Goal: Information Seeking & Learning: Learn about a topic

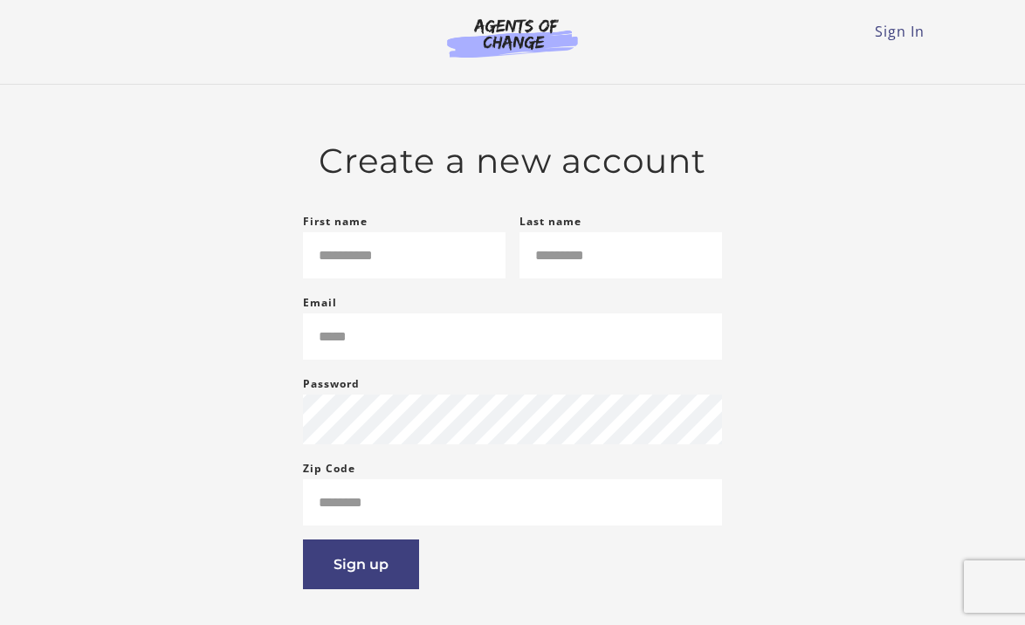
click at [914, 18] on div "Sign In Toggle menu Menu Sign In" at bounding box center [512, 35] width 838 height 70
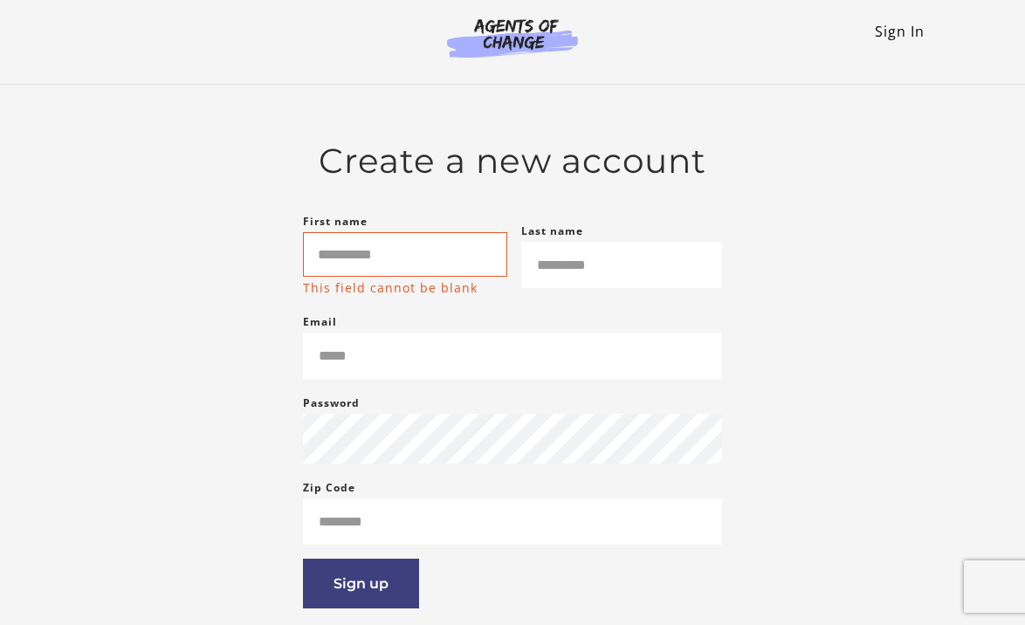
click at [909, 36] on link "Sign In" at bounding box center [899, 31] width 50 height 19
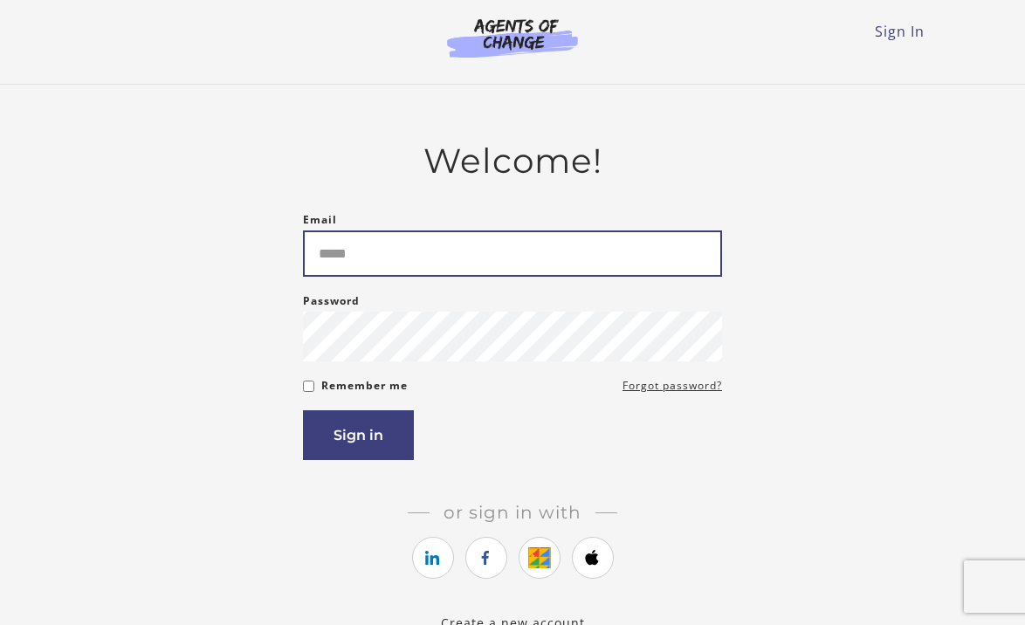
click at [543, 264] on input "Email" at bounding box center [512, 253] width 419 height 46
type input "**********"
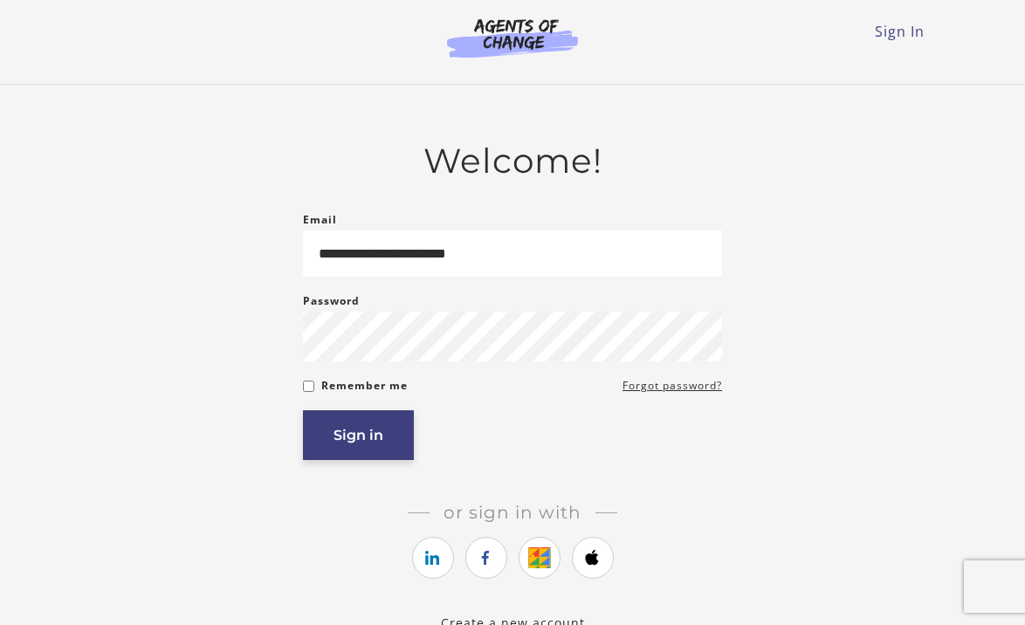
click at [350, 419] on button "Sign in" at bounding box center [358, 435] width 111 height 50
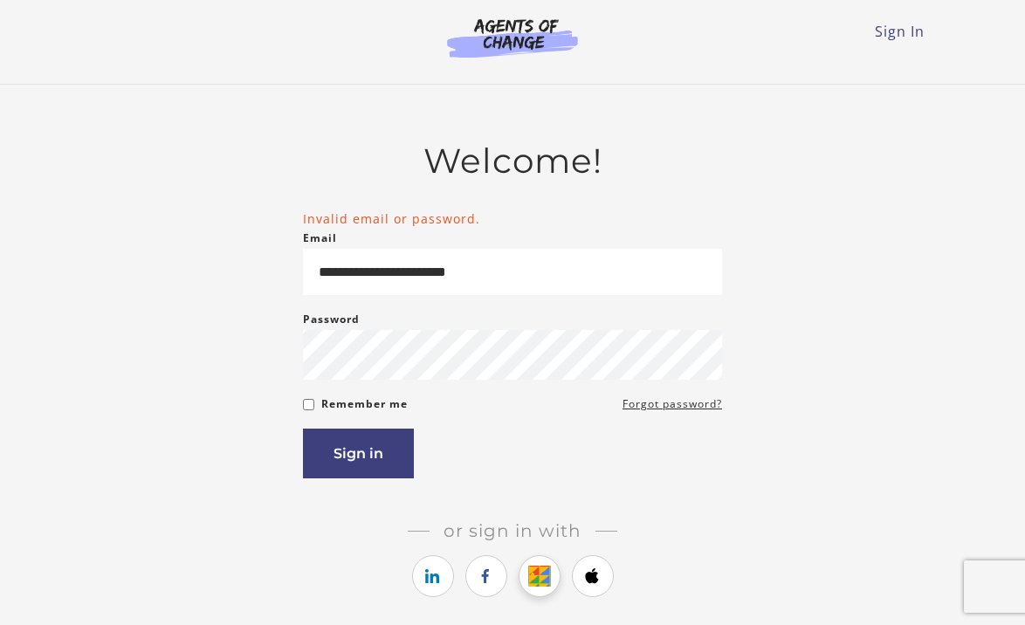
click at [535, 566] on link "https://courses.thinkific.com/users/auth/google?ss%5Breferral%5D=&ss%5Buser_ret…" at bounding box center [539, 576] width 42 height 42
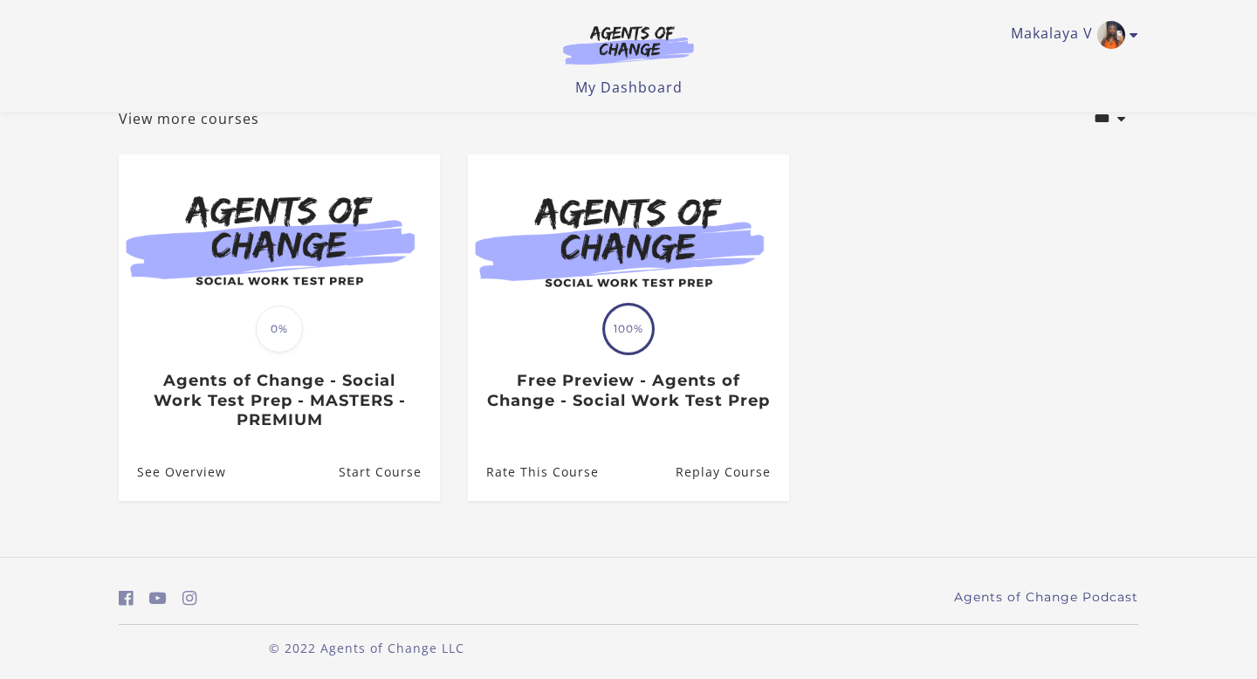
scroll to position [116, 0]
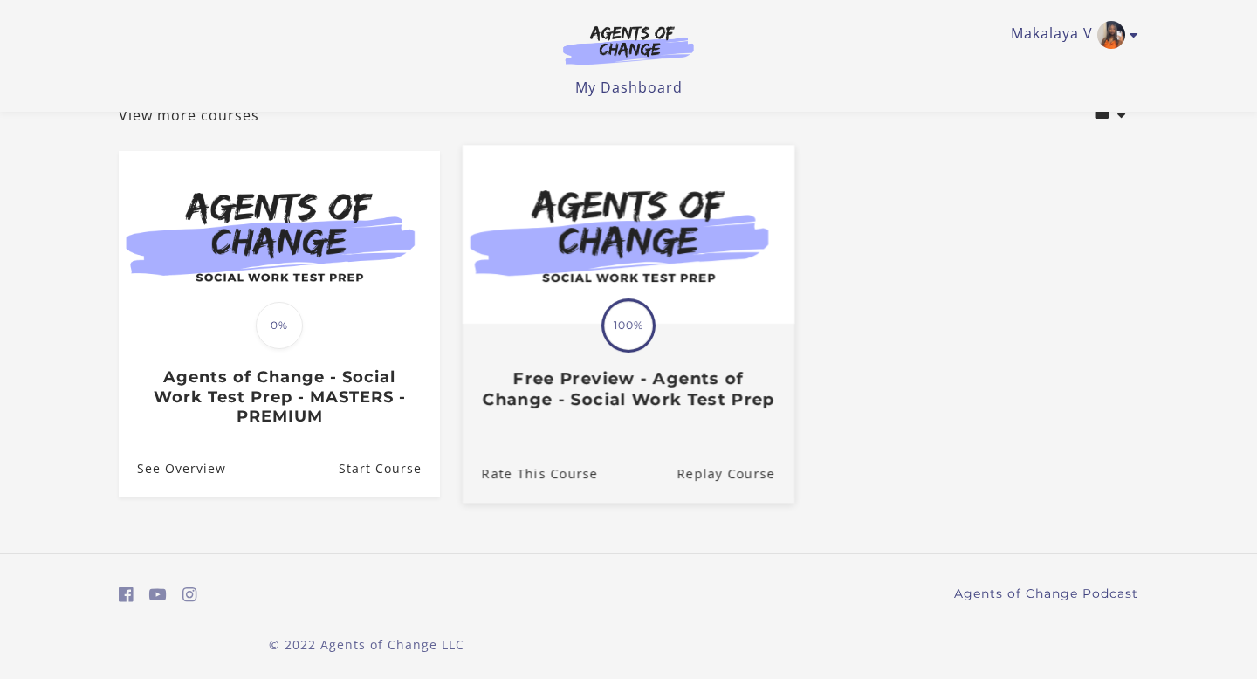
click at [664, 398] on h3 "Free Preview - Agents of Change - Social Work Test Prep" at bounding box center [628, 389] width 293 height 40
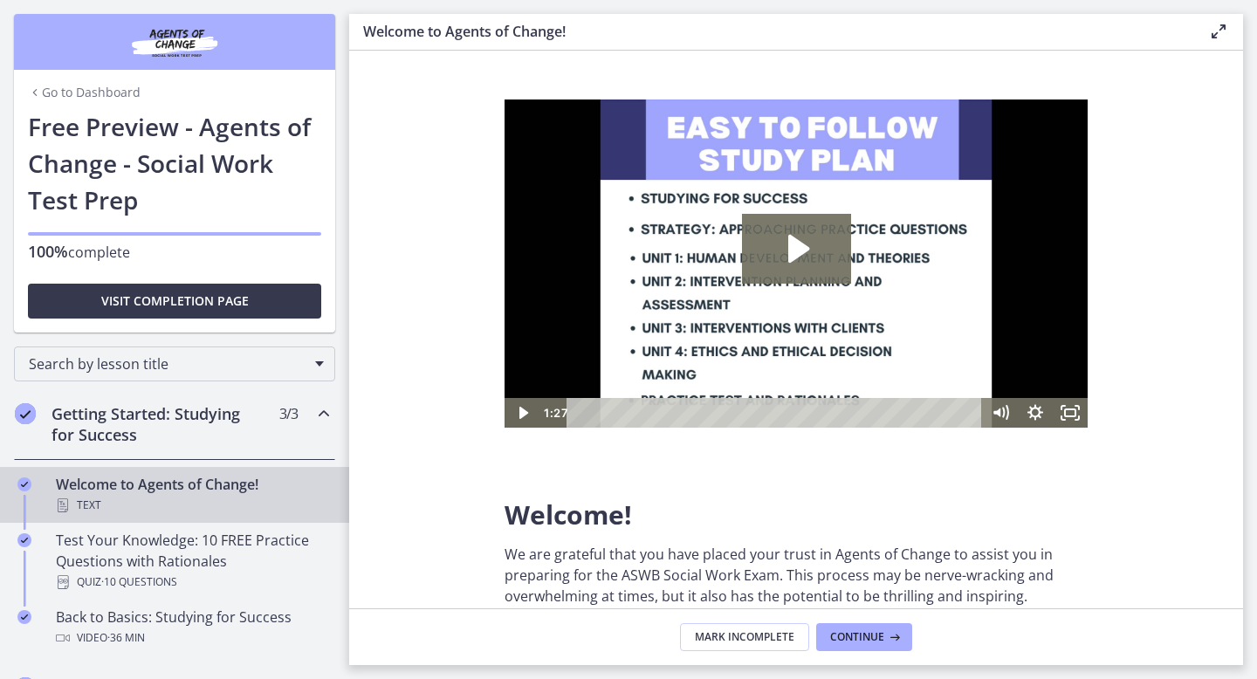
scroll to position [33, 0]
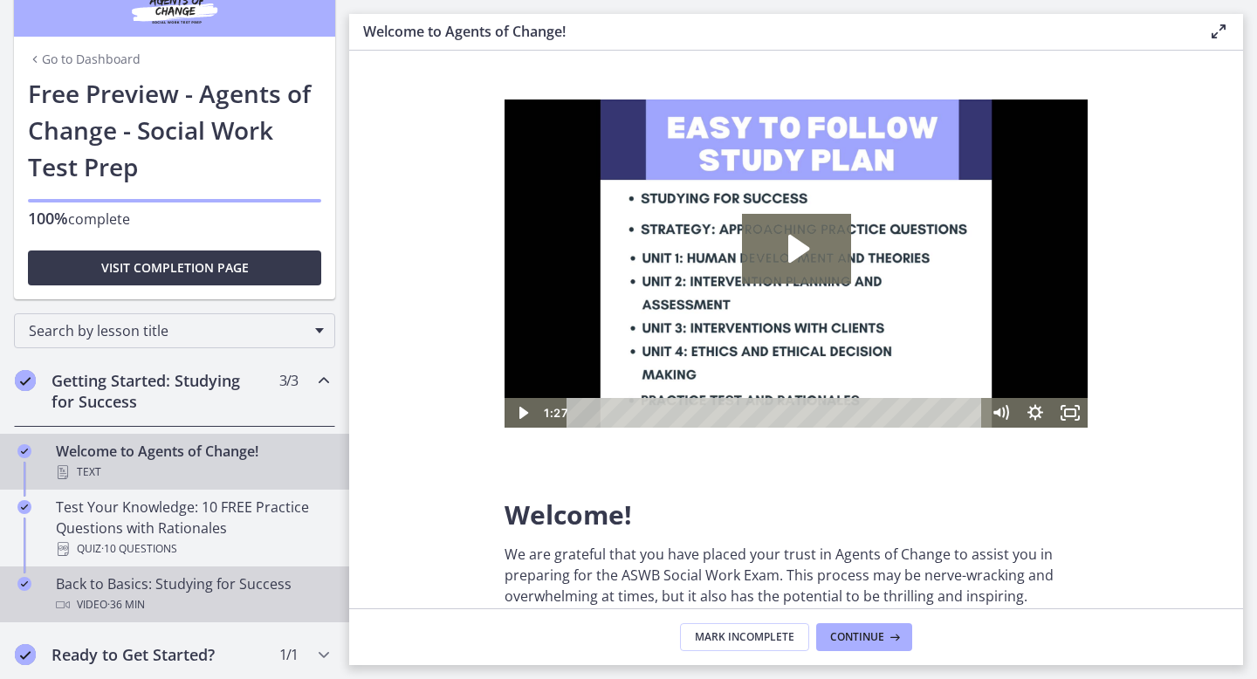
click at [235, 584] on div "Back to Basics: Studying for Success Video · 36 min" at bounding box center [192, 594] width 272 height 42
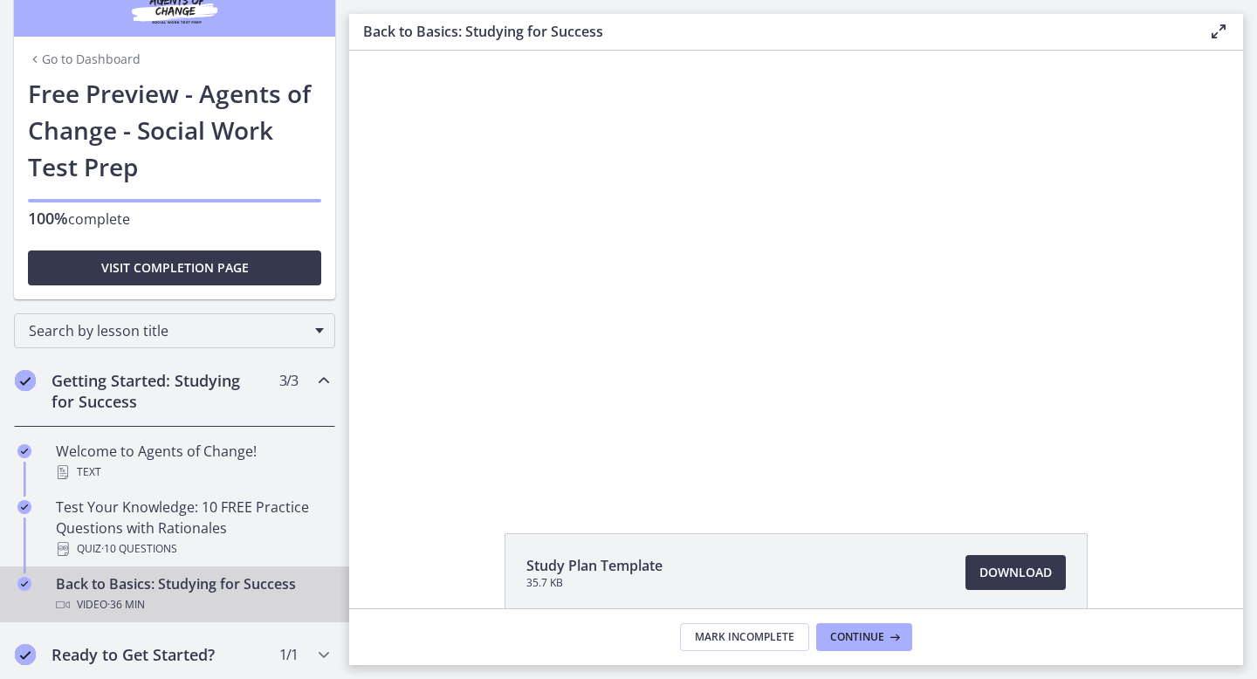
scroll to position [173, 0]
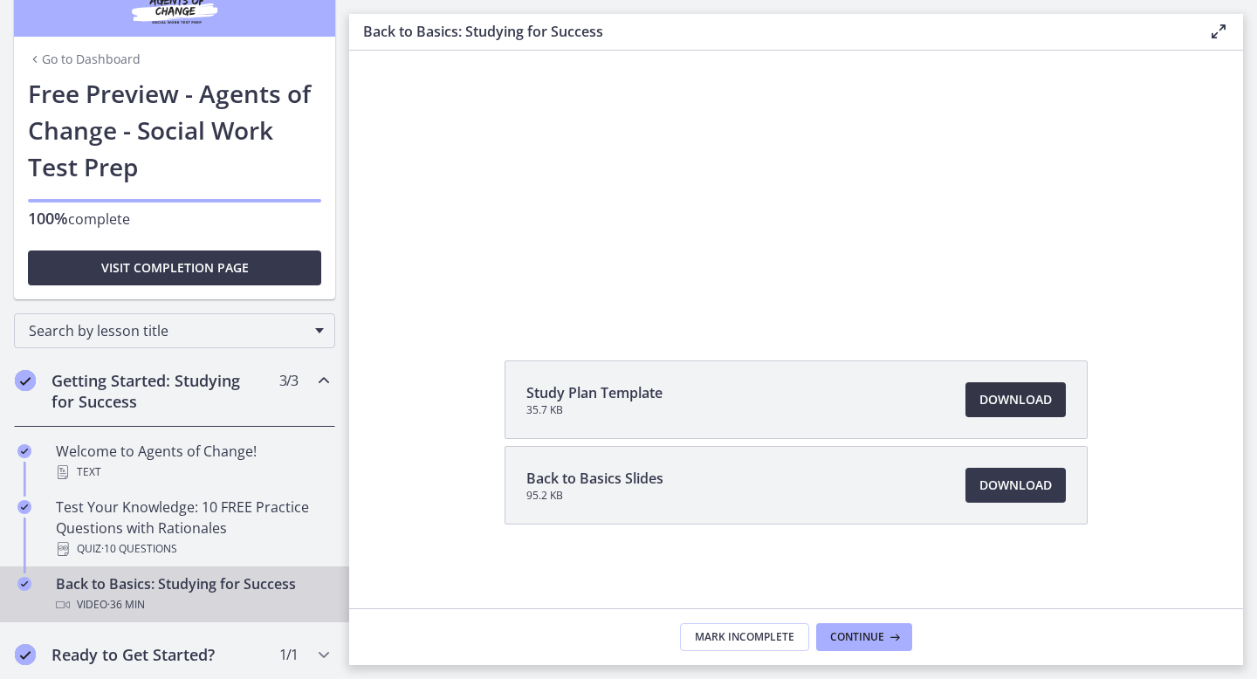
click at [995, 401] on span "Download Opens in a new window" at bounding box center [1015, 399] width 72 height 21
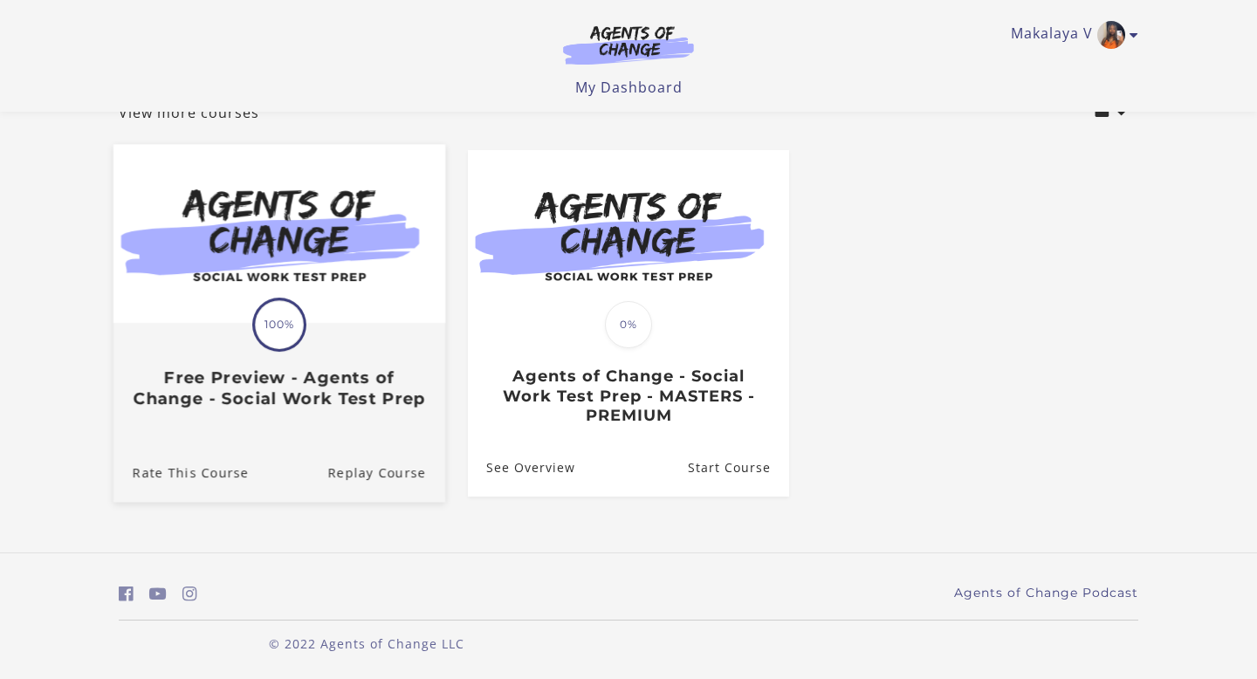
scroll to position [124, 0]
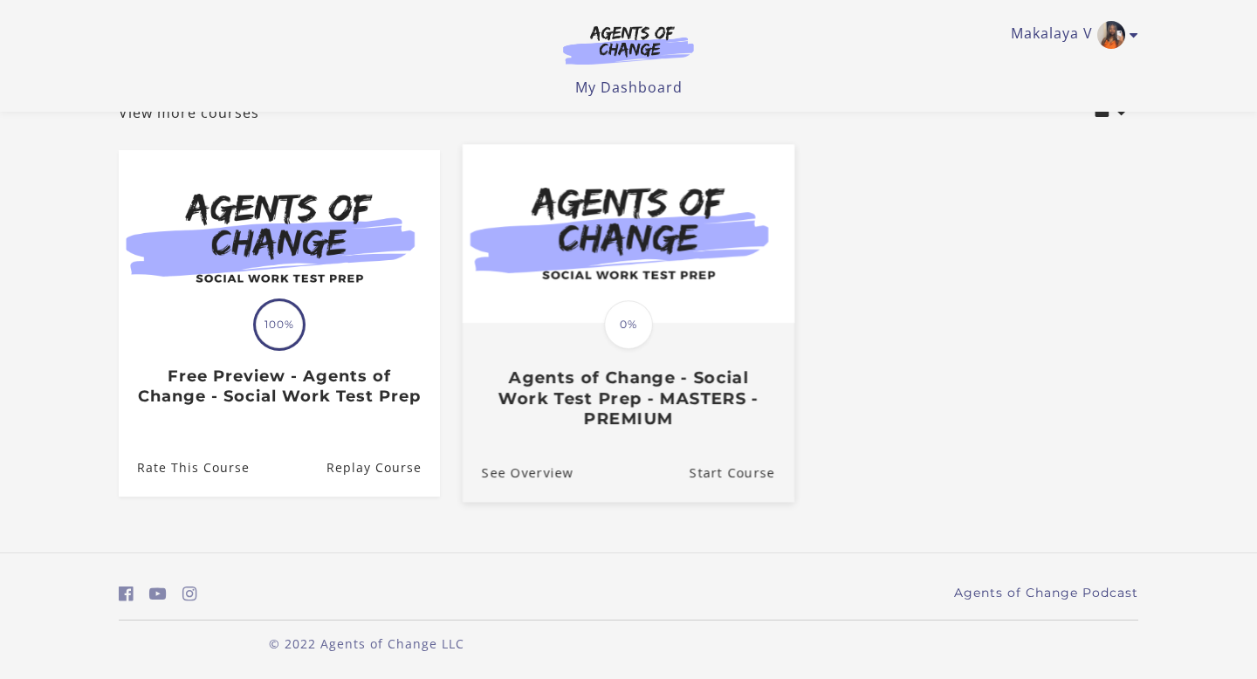
click at [614, 269] on img at bounding box center [629, 234] width 332 height 179
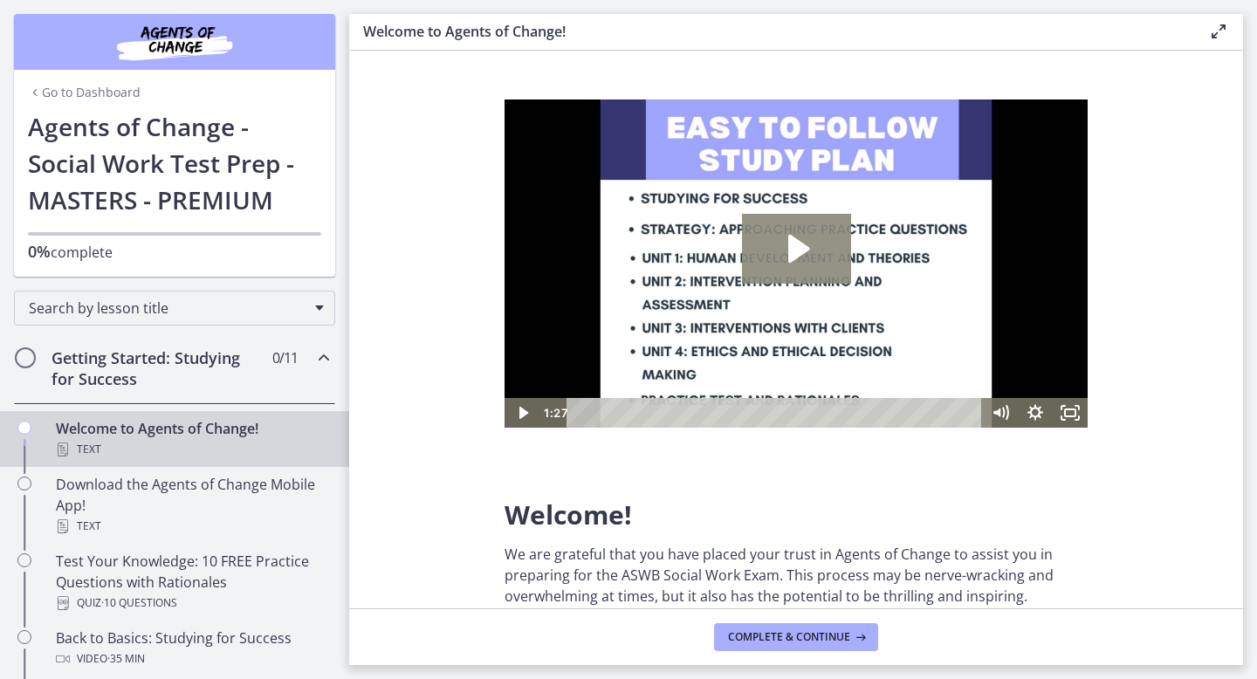
click at [792, 237] on icon "Play Video: c1o6hcmjueu5qasqsu00.mp4" at bounding box center [798, 249] width 21 height 28
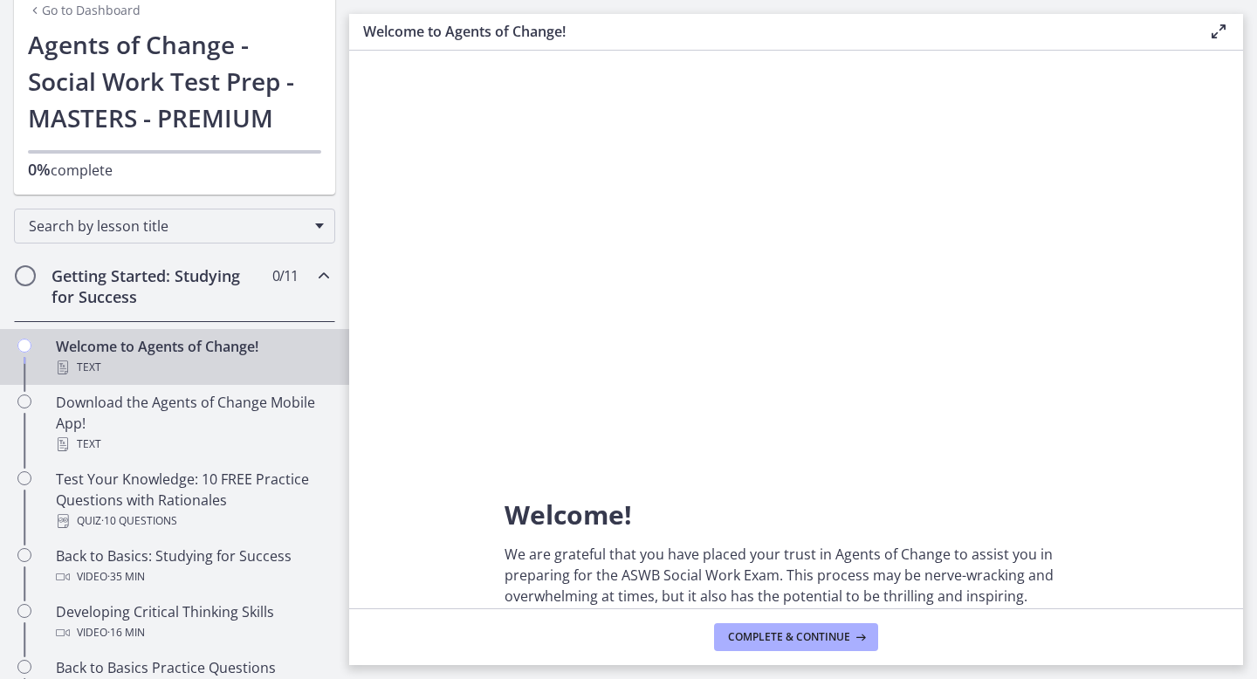
scroll to position [86, 0]
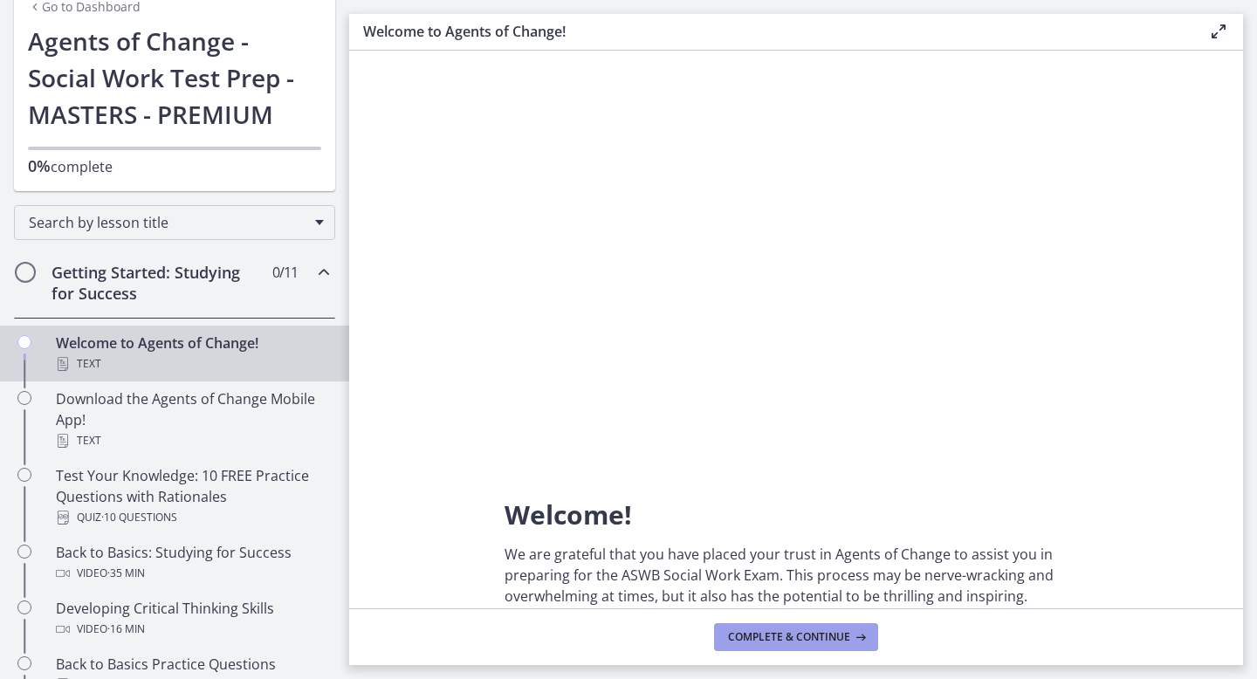
click at [739, 633] on span "Complete & continue" at bounding box center [789, 637] width 122 height 14
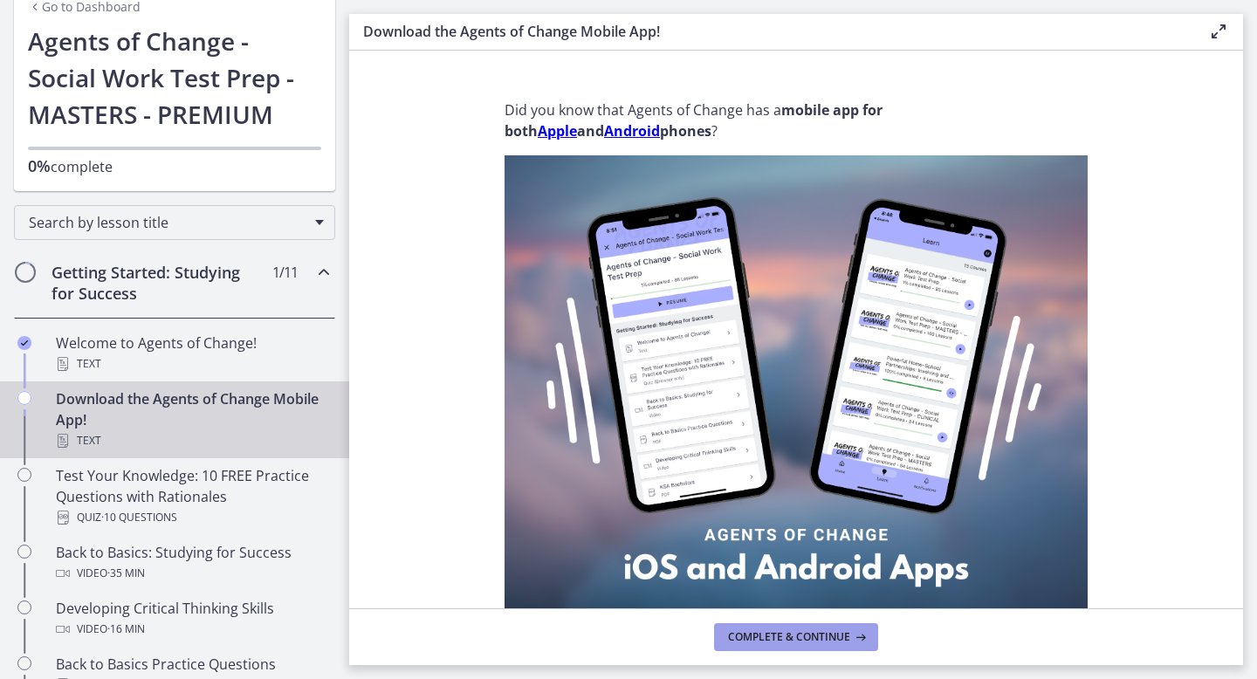
click at [739, 633] on span "Complete & continue" at bounding box center [789, 637] width 122 height 14
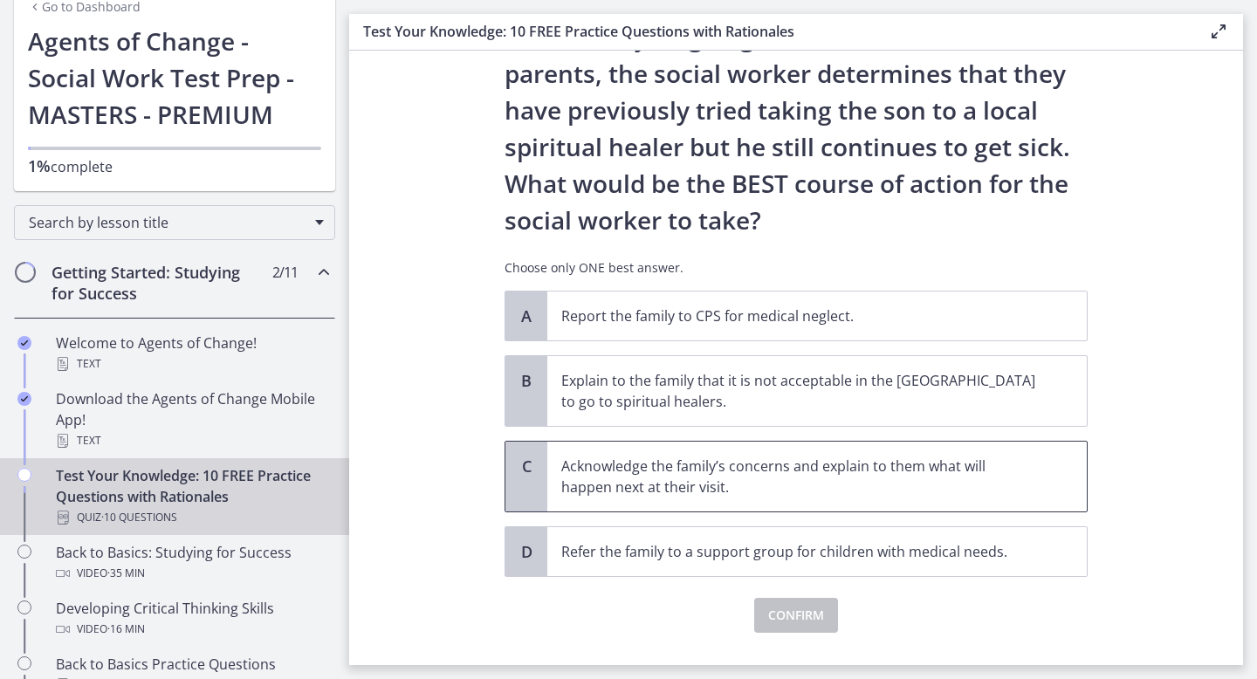
scroll to position [287, 0]
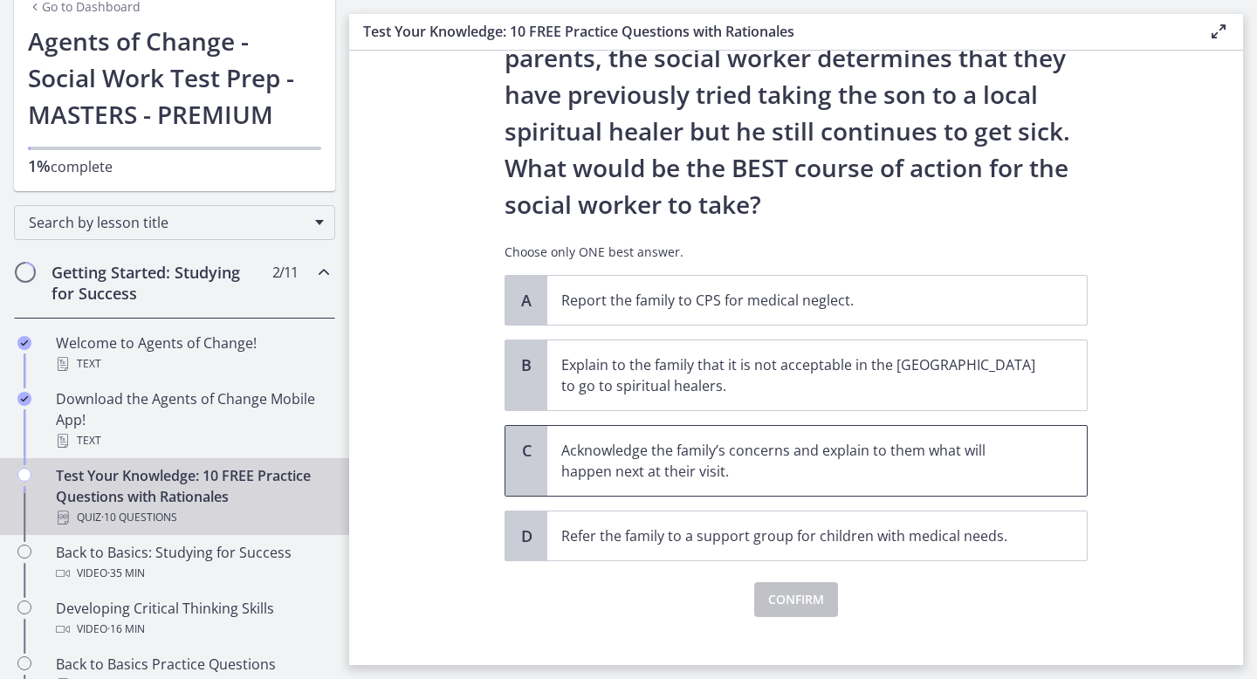
click at [671, 464] on p "Acknowledge the family’s concerns and explain to them what will happen next at …" at bounding box center [799, 461] width 477 height 42
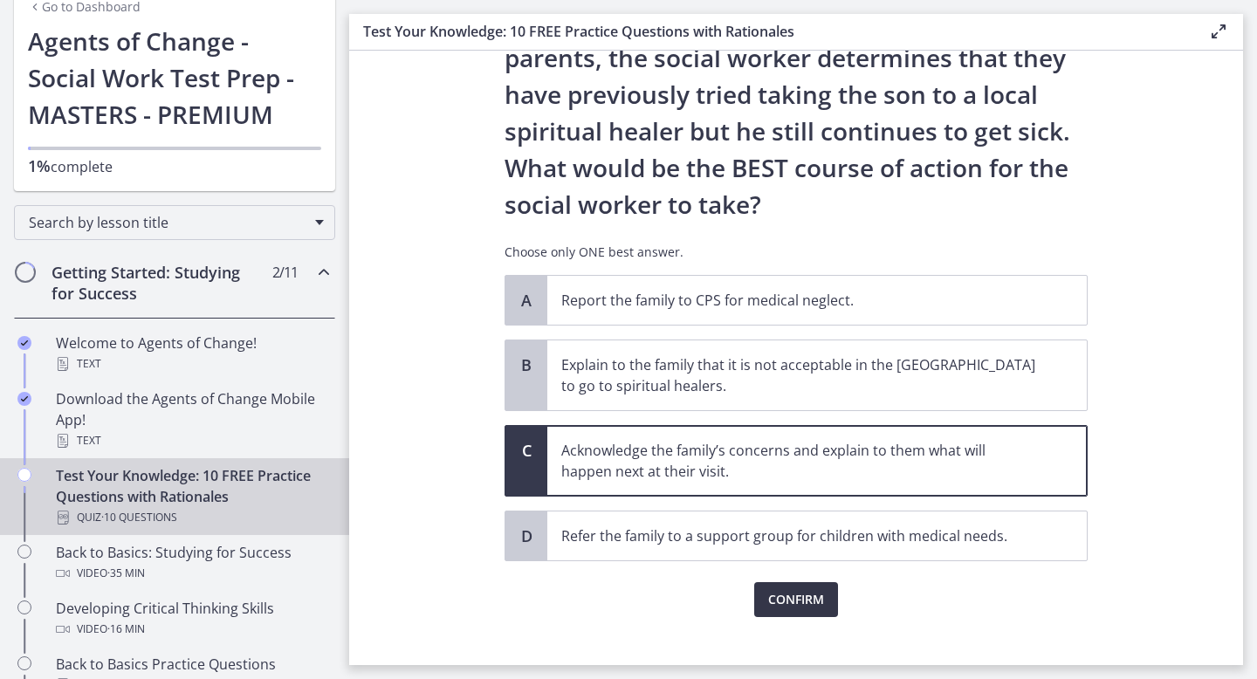
click at [772, 597] on span "Confirm" at bounding box center [796, 599] width 56 height 21
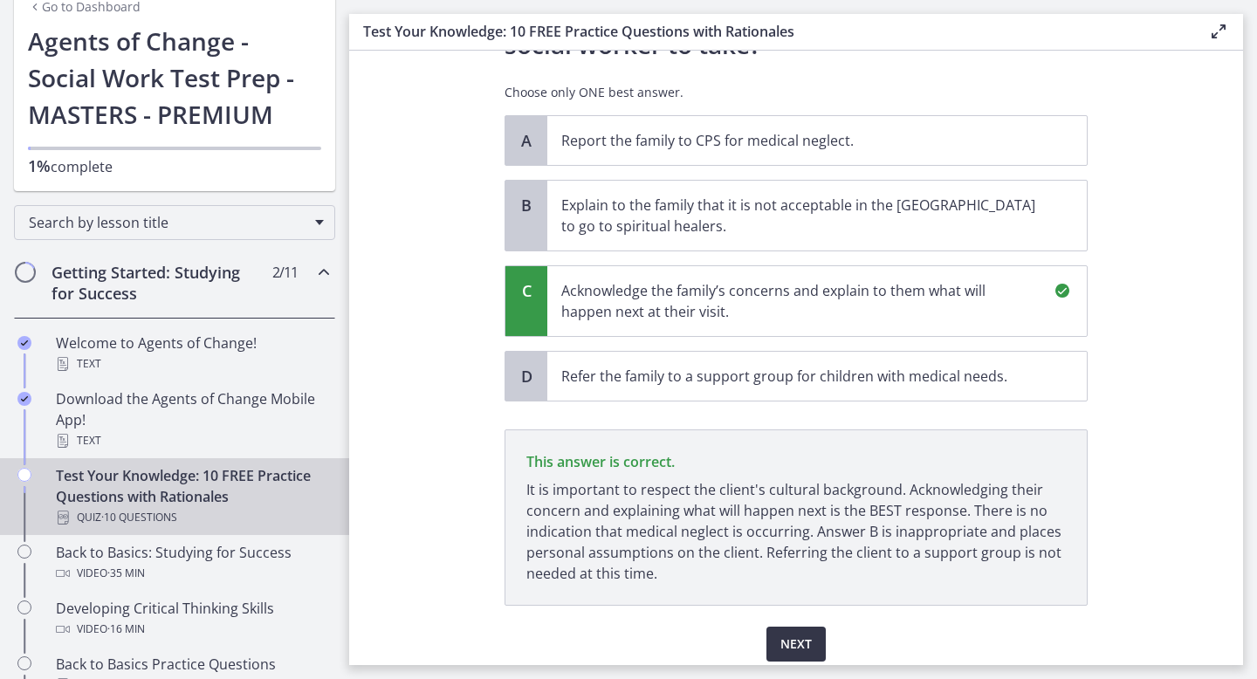
scroll to position [513, 0]
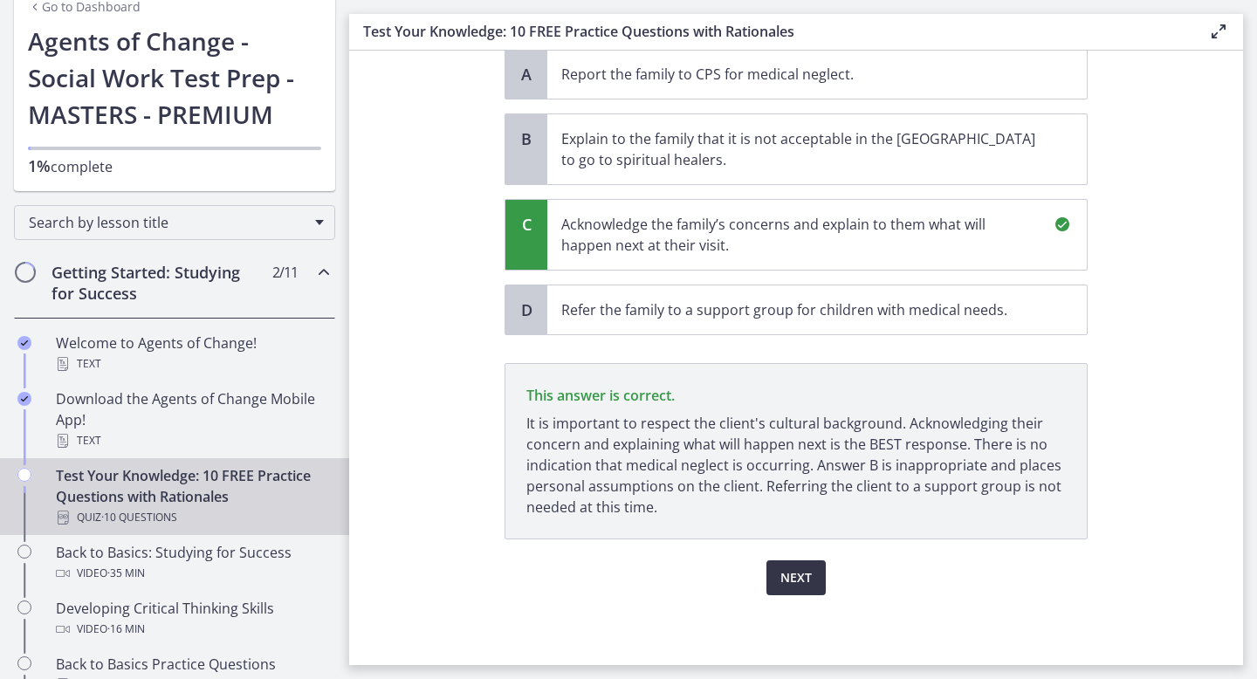
click at [786, 571] on span "Next" at bounding box center [795, 577] width 31 height 21
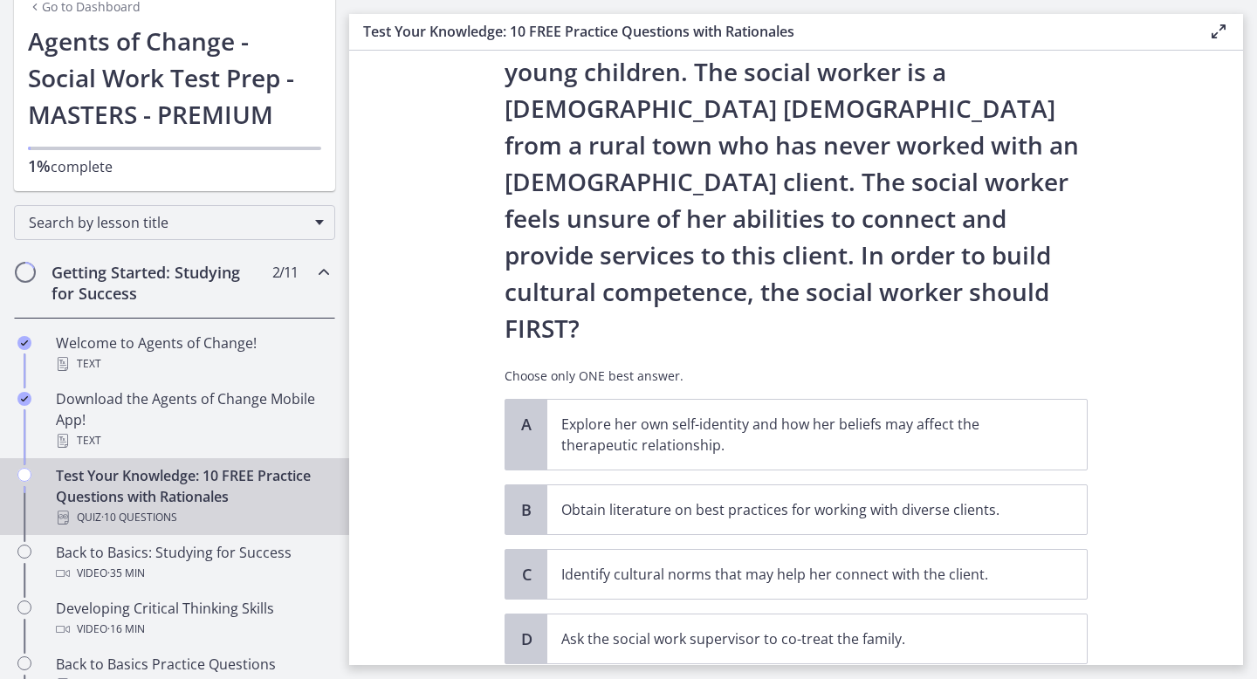
scroll to position [168, 0]
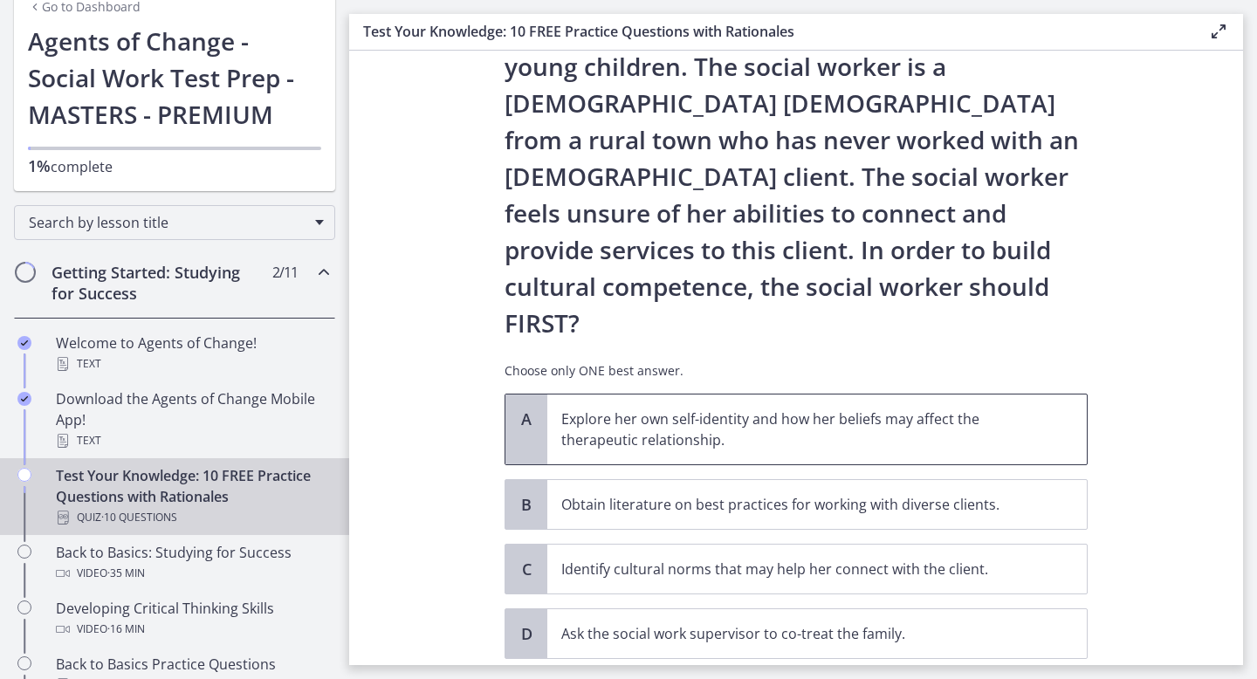
click at [832, 408] on p "Explore her own self-identity and how her beliefs may affect the therapeutic re…" at bounding box center [799, 429] width 477 height 42
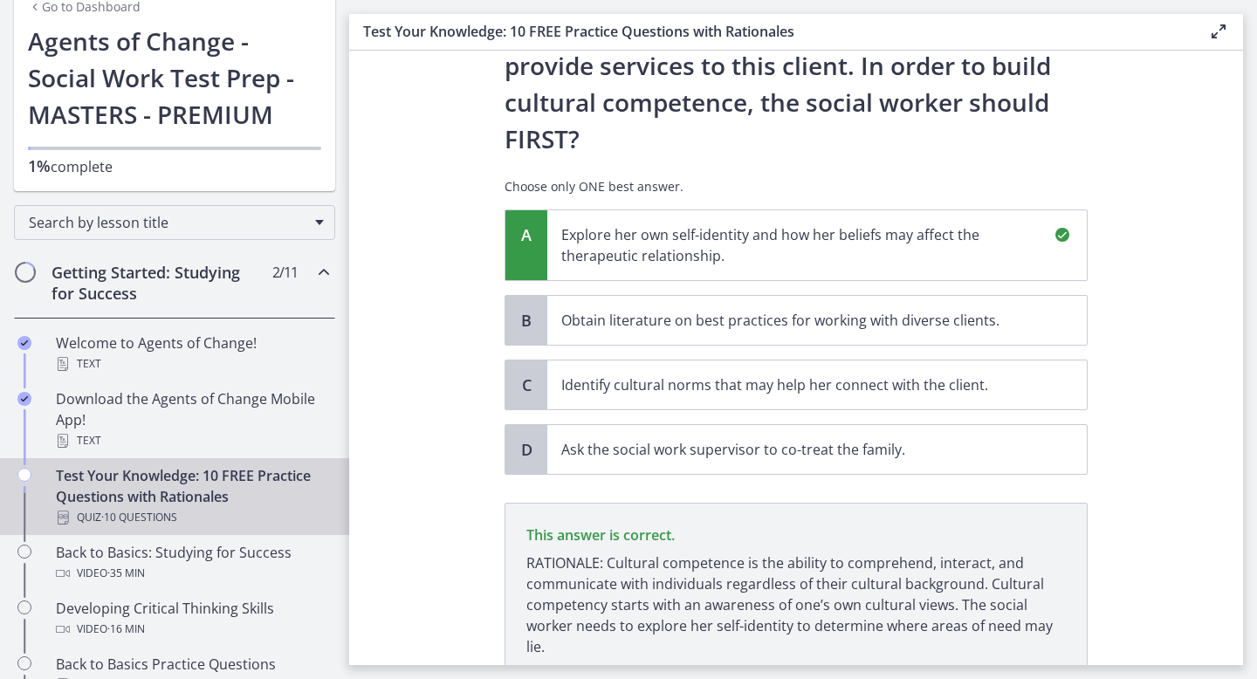
scroll to position [419, 0]
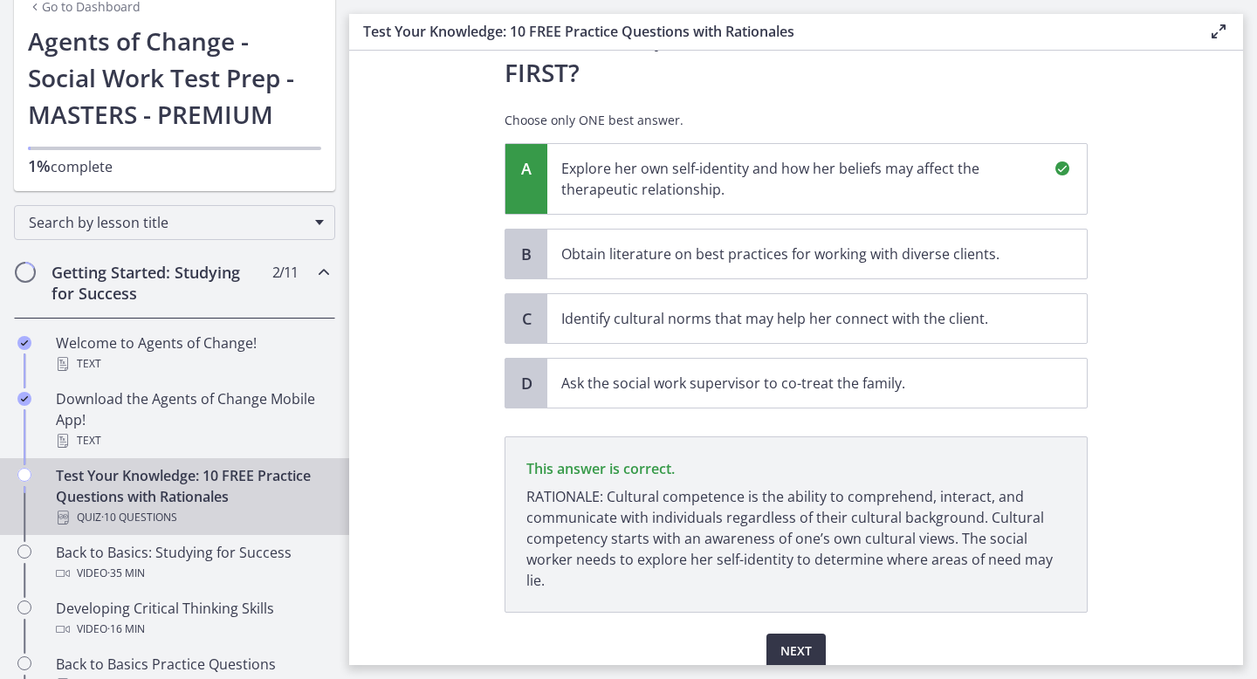
click at [802, 641] on span "Next" at bounding box center [795, 651] width 31 height 21
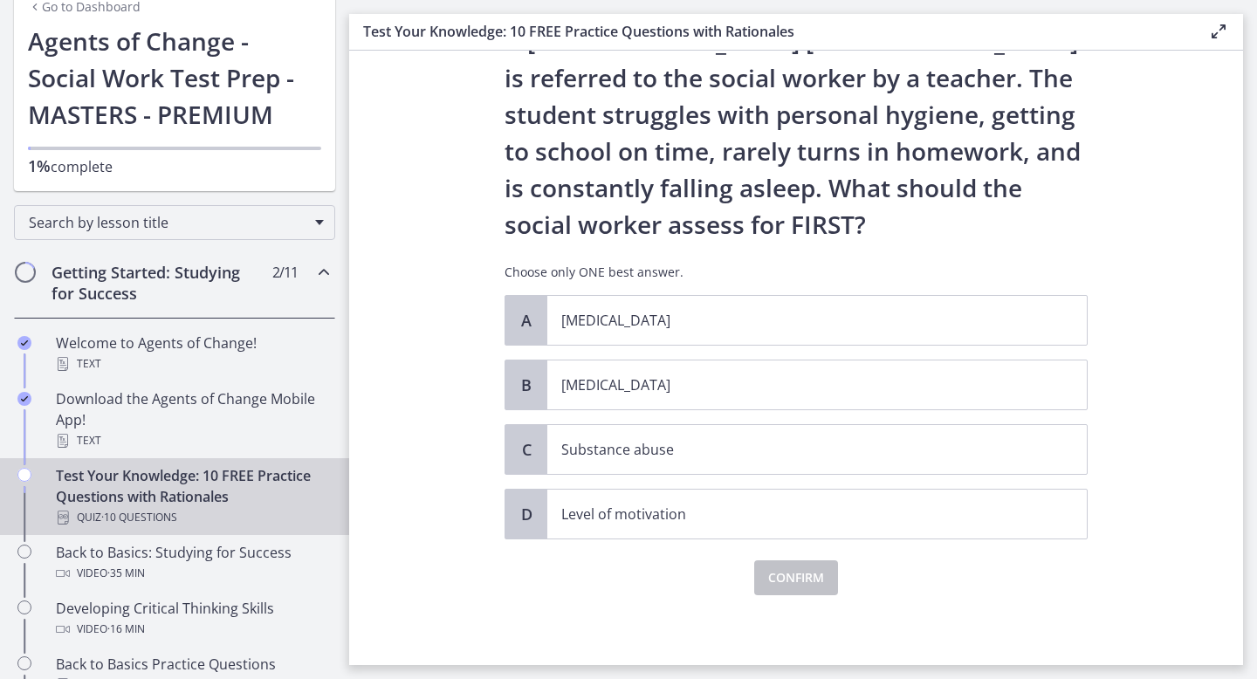
scroll to position [0, 0]
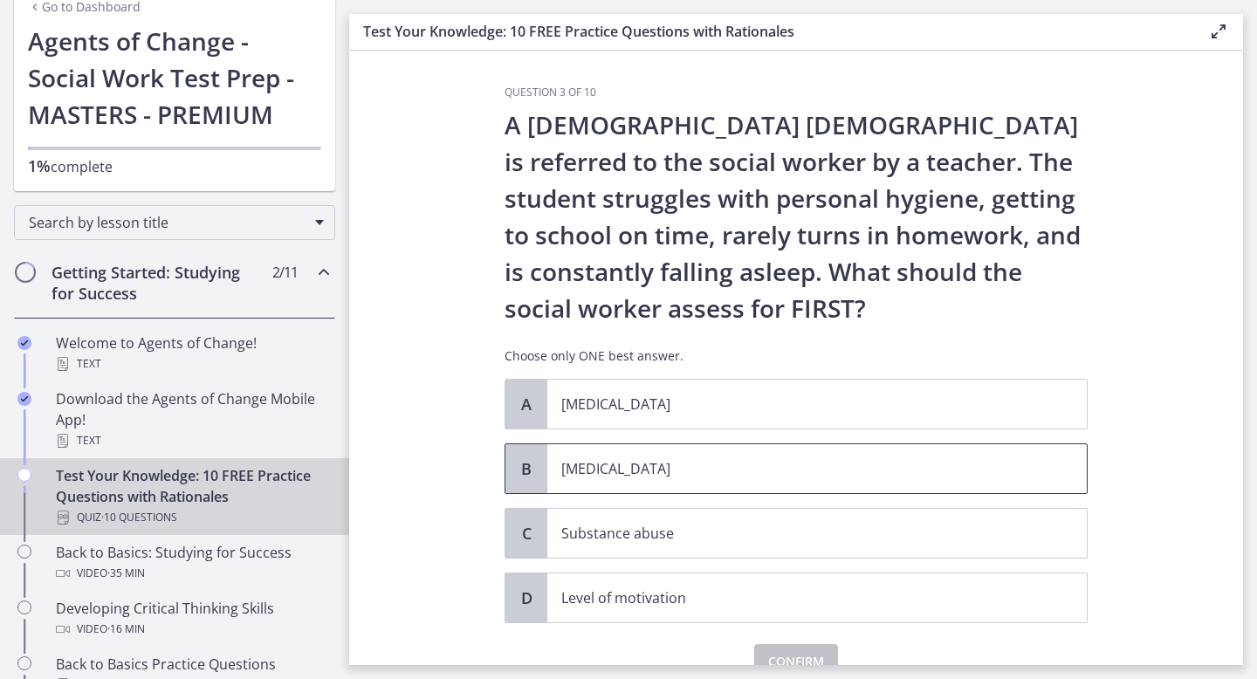
click at [703, 461] on p "Child neglect" at bounding box center [799, 468] width 477 height 21
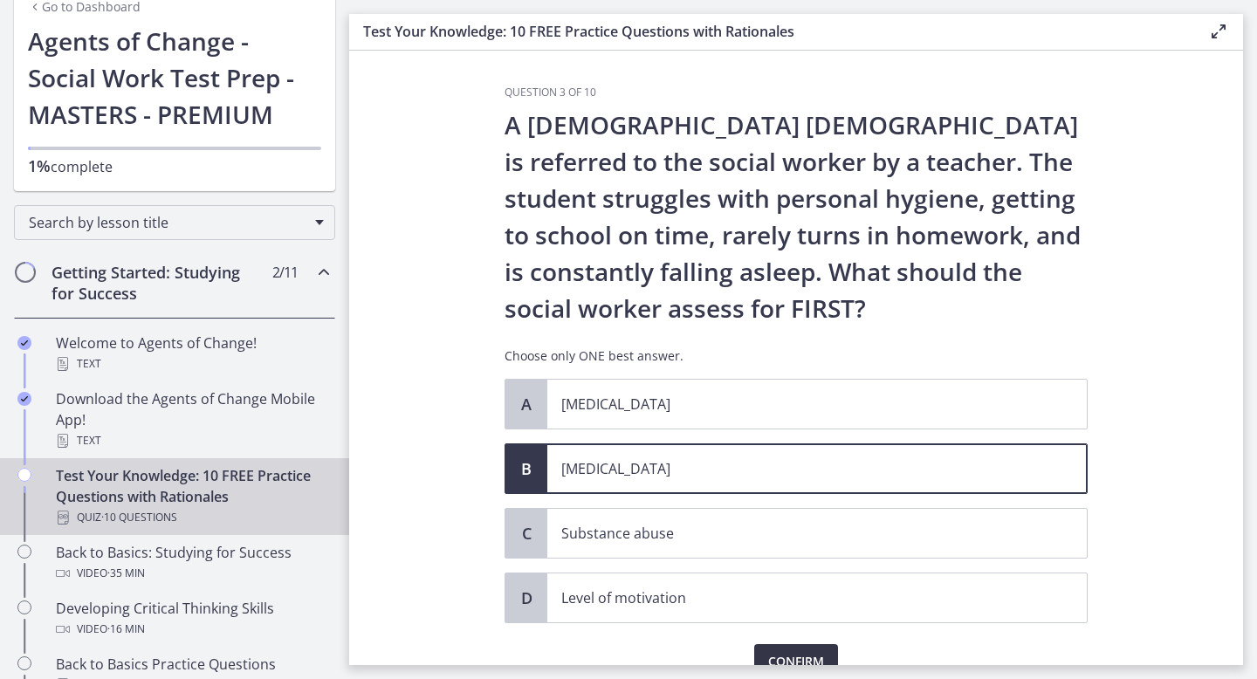
click at [806, 655] on span "Confirm" at bounding box center [796, 661] width 56 height 21
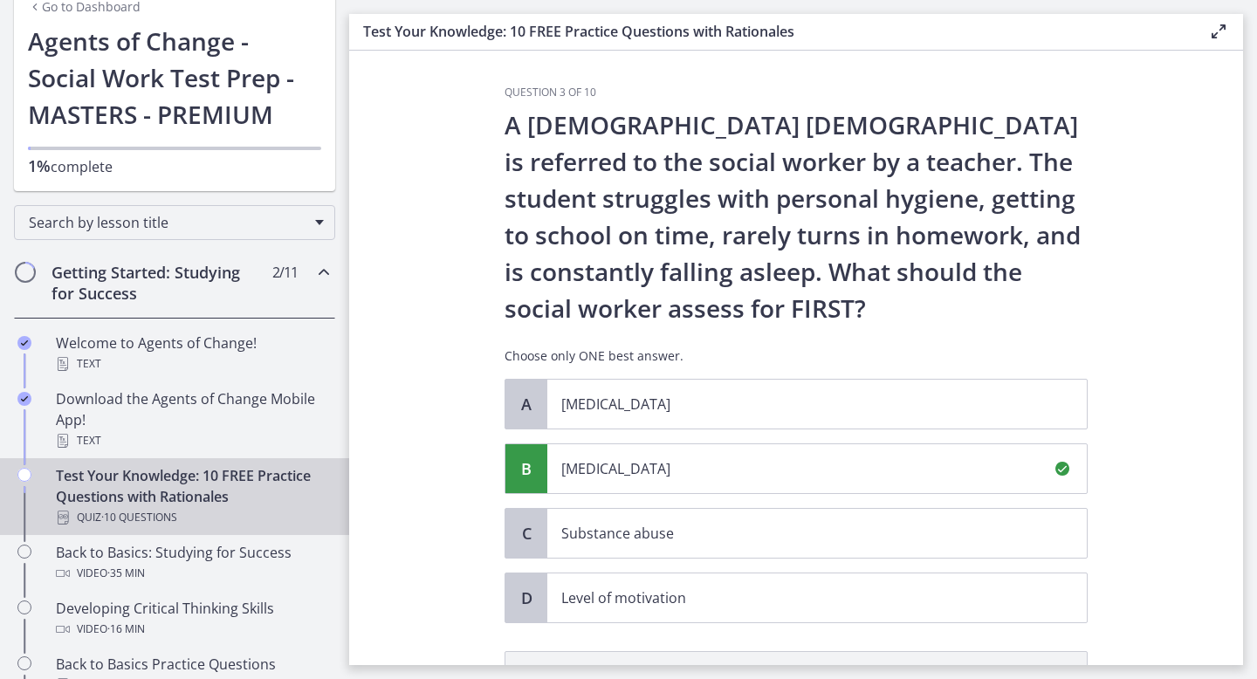
scroll to position [288, 0]
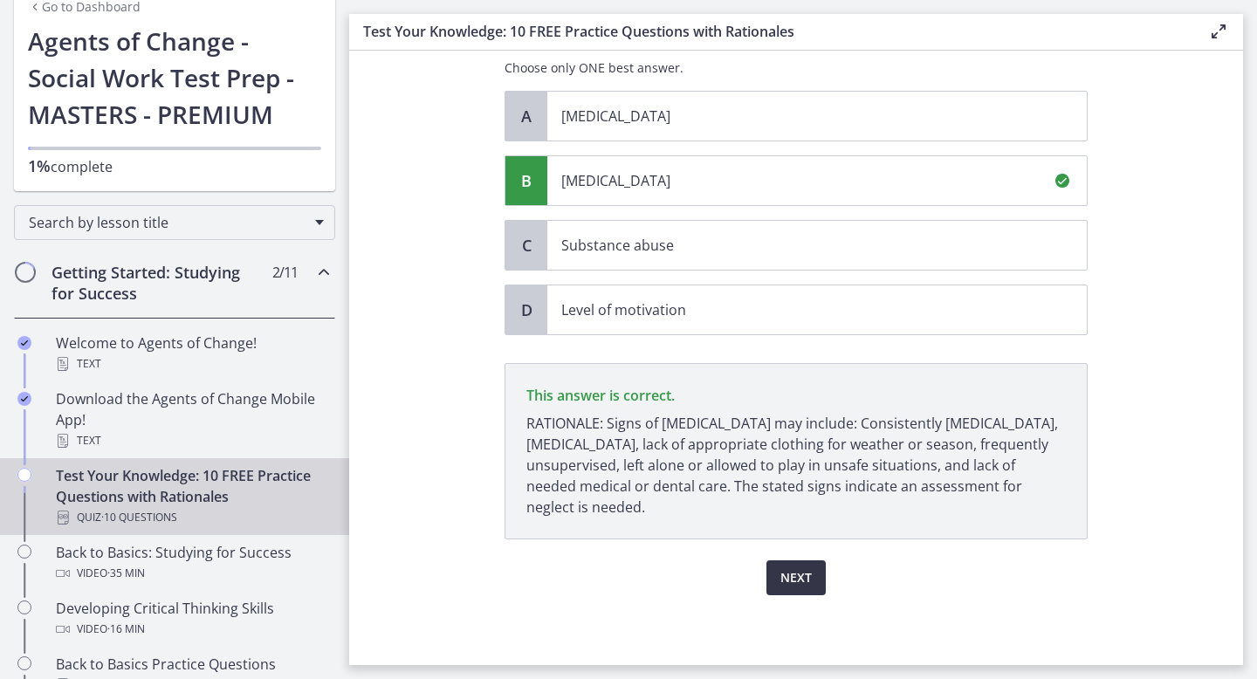
click at [808, 588] on button "Next" at bounding box center [795, 577] width 59 height 35
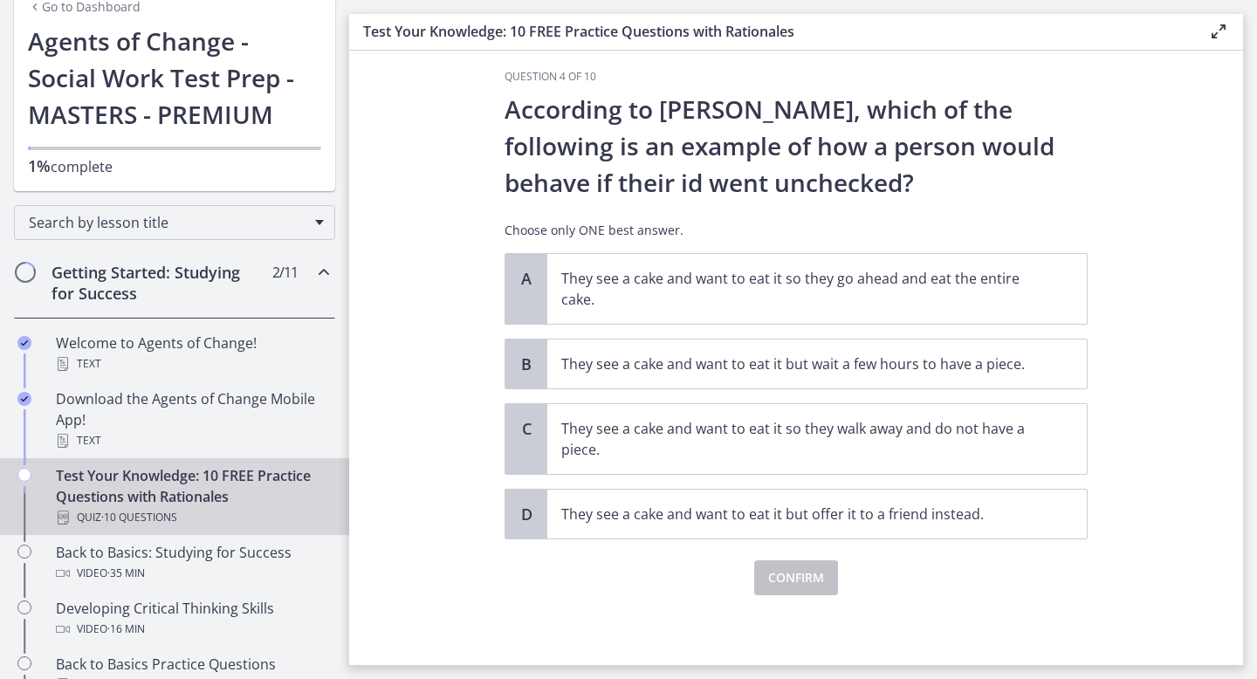
scroll to position [0, 0]
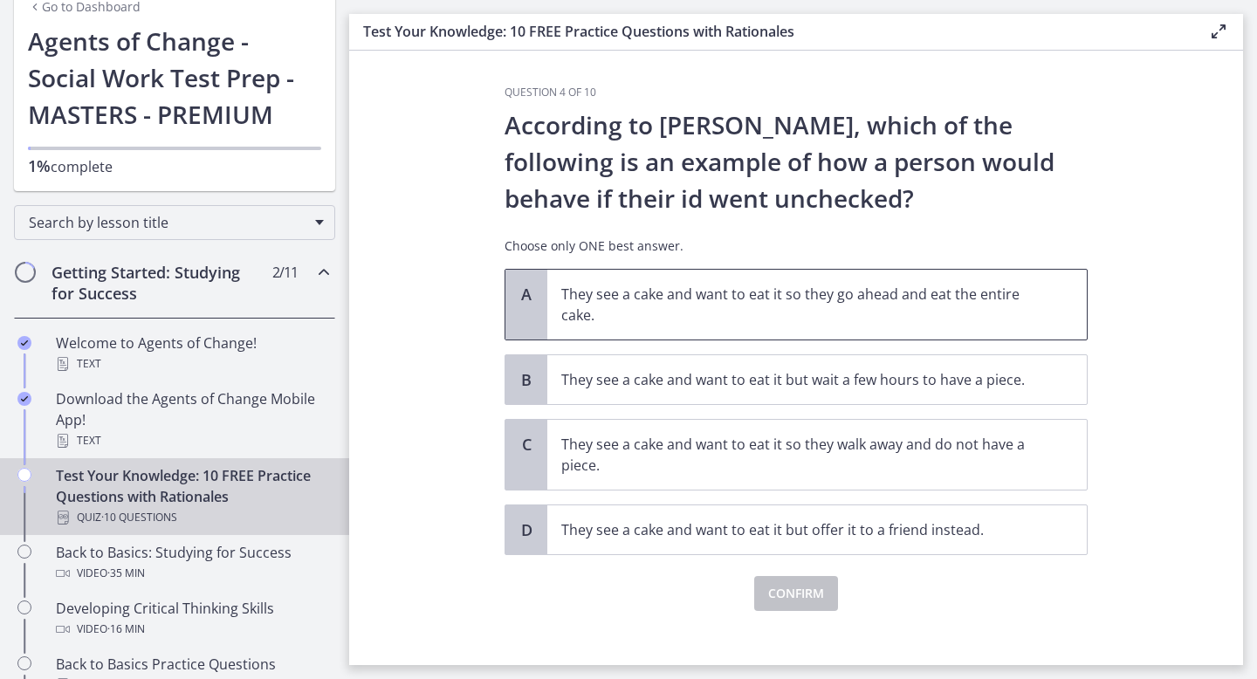
click at [778, 324] on p "They see a cake and want to eat it so they go ahead and eat the entire cake." at bounding box center [799, 305] width 477 height 42
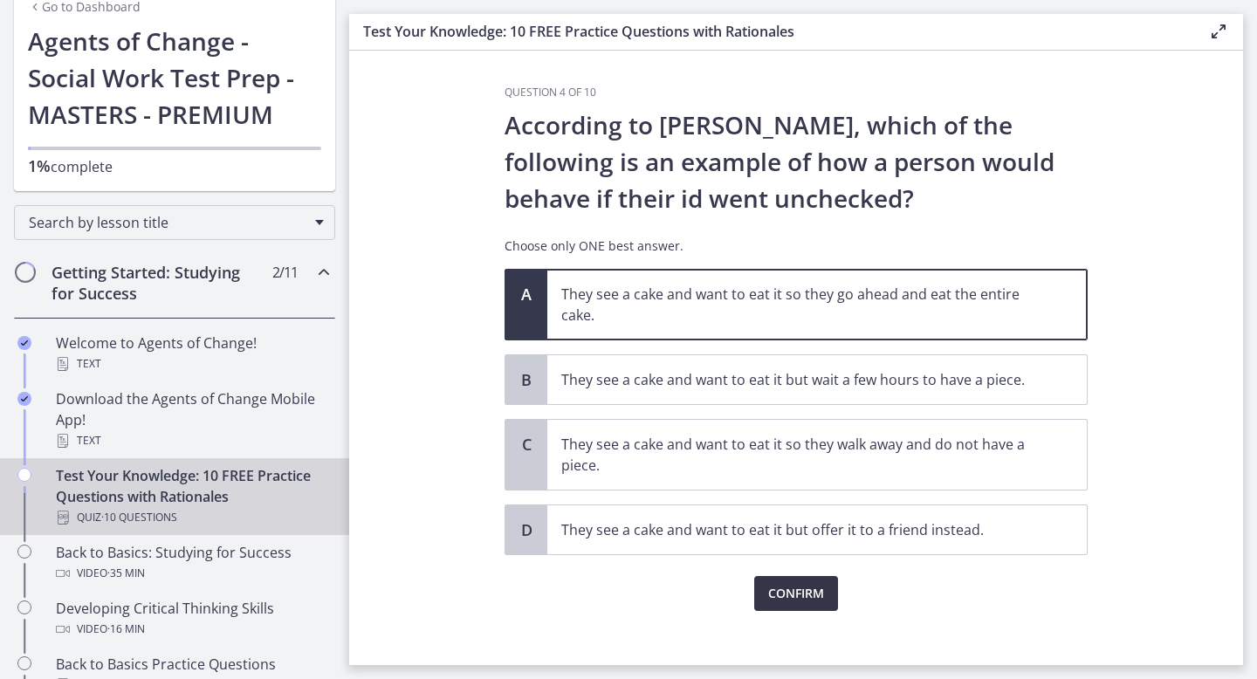
click at [785, 585] on span "Confirm" at bounding box center [796, 593] width 56 height 21
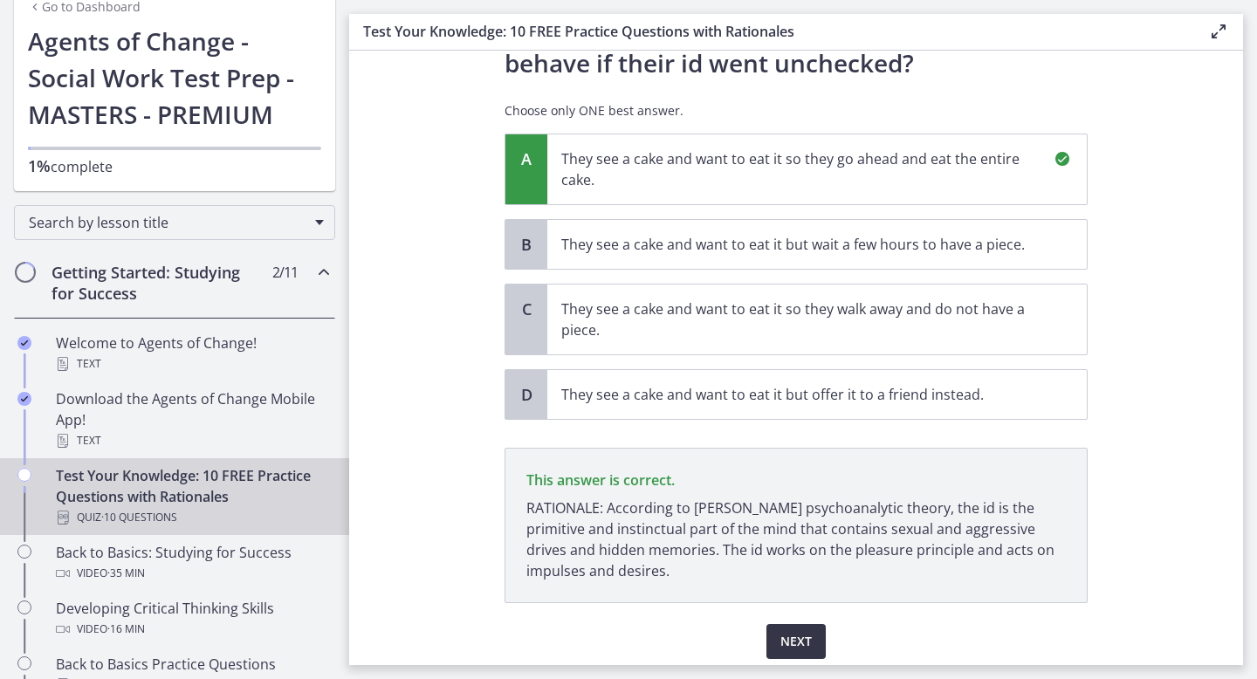
scroll to position [199, 0]
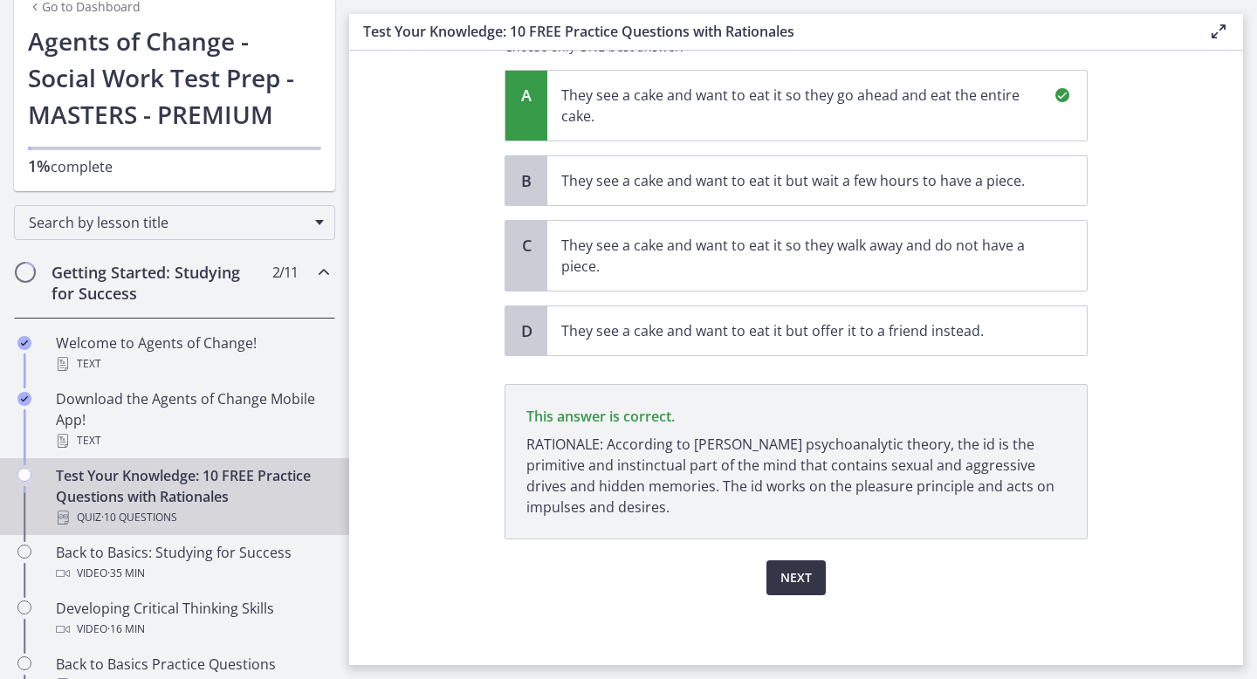
click at [785, 585] on span "Next" at bounding box center [795, 577] width 31 height 21
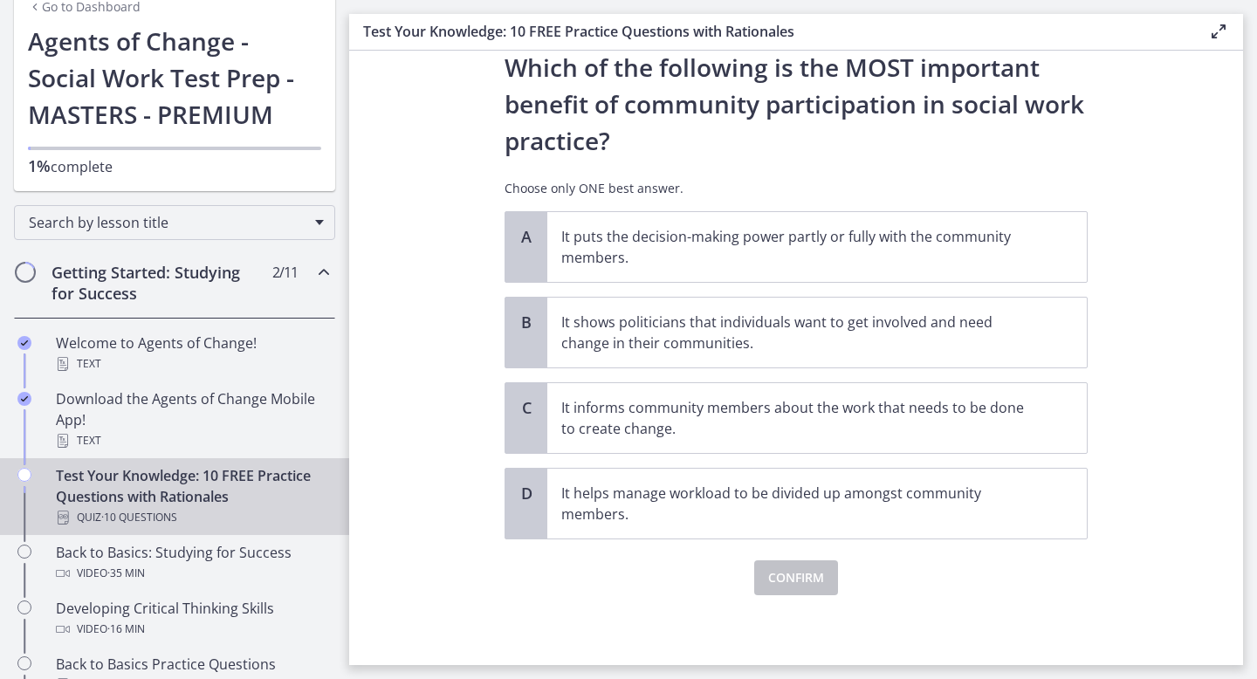
scroll to position [0, 0]
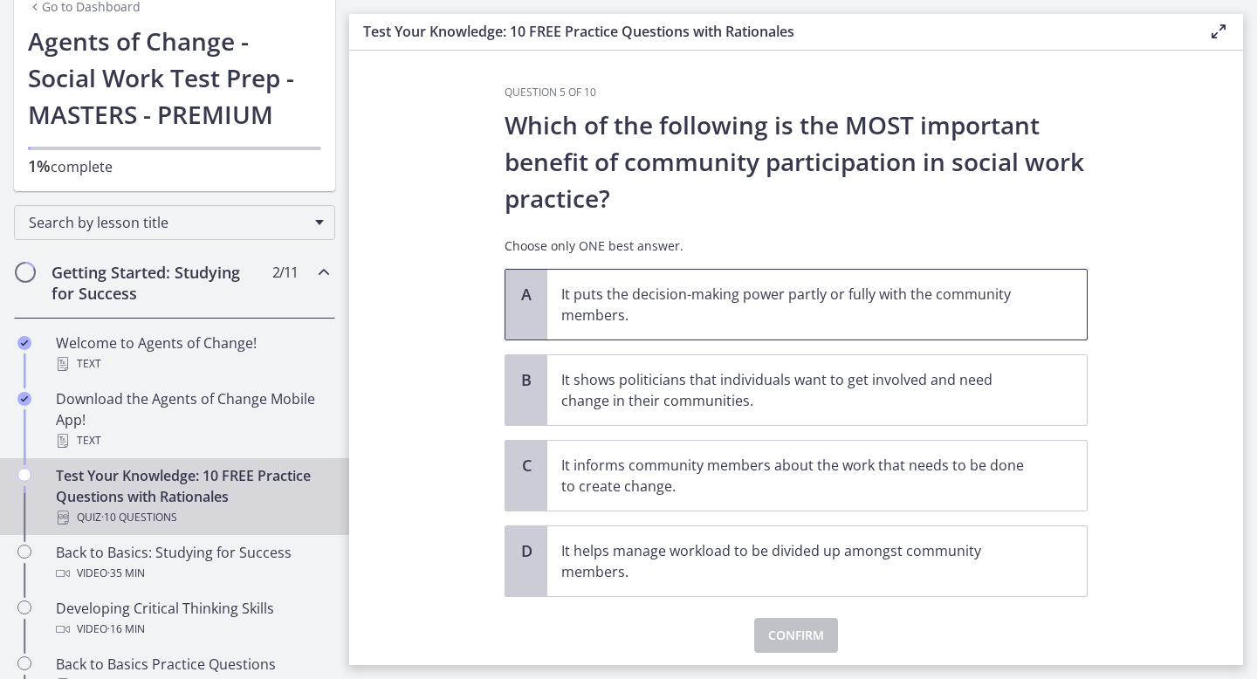
click at [779, 318] on p "It puts the decision-making power partly or fully with the community members." at bounding box center [799, 305] width 477 height 42
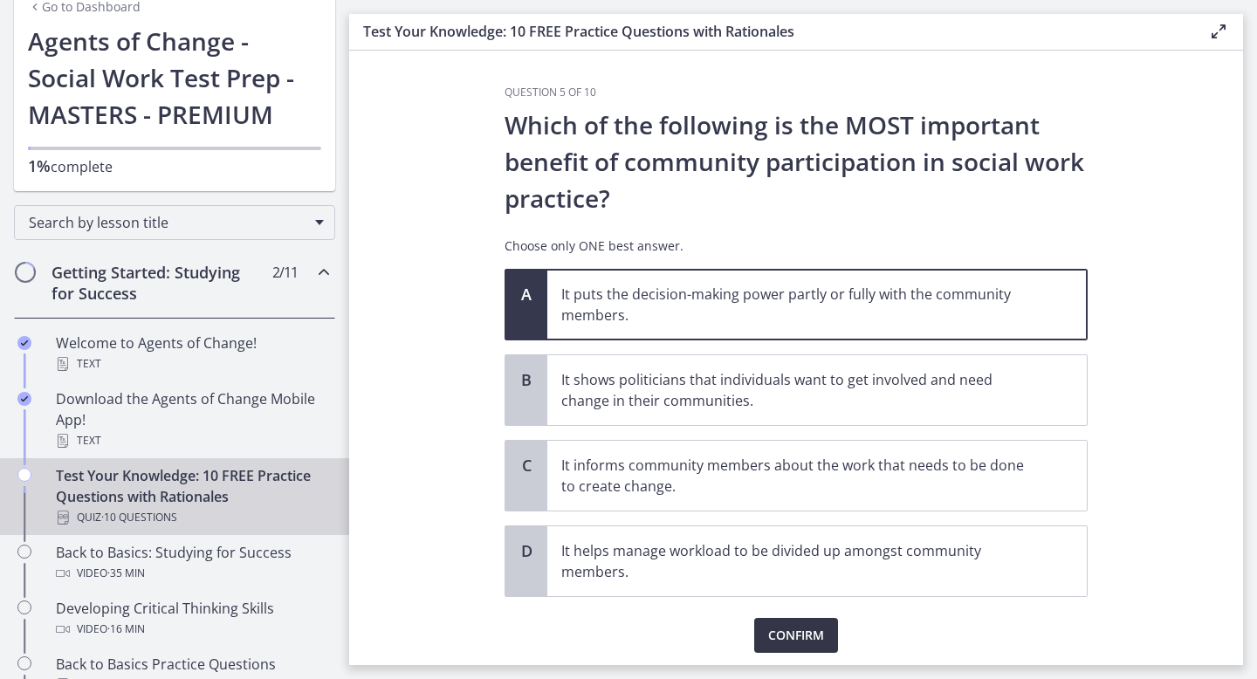
click at [765, 626] on button "Confirm" at bounding box center [796, 635] width 84 height 35
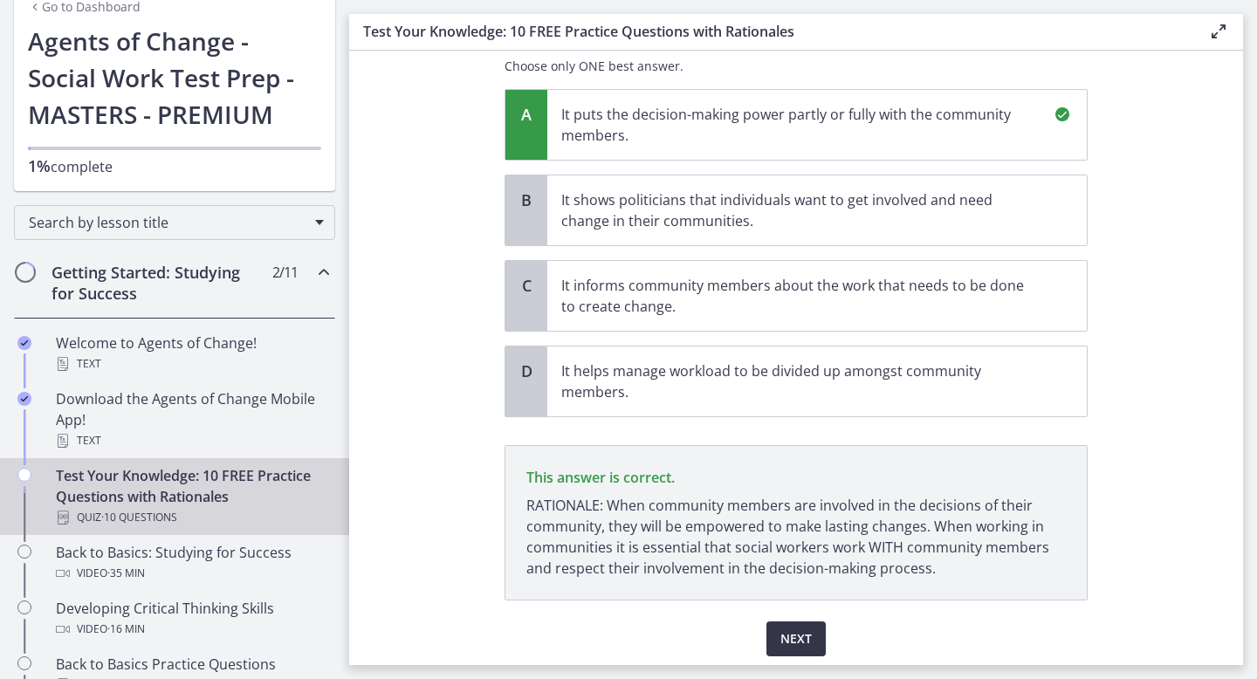
scroll to position [241, 0]
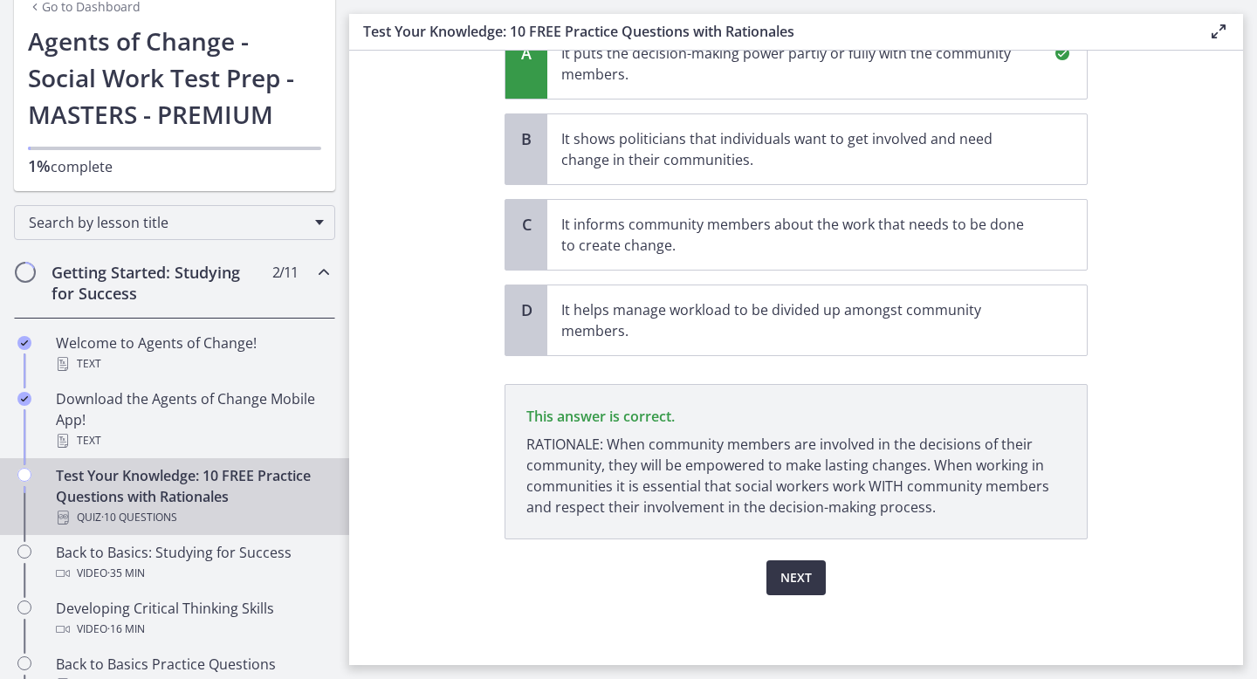
click at [801, 586] on span "Next" at bounding box center [795, 577] width 31 height 21
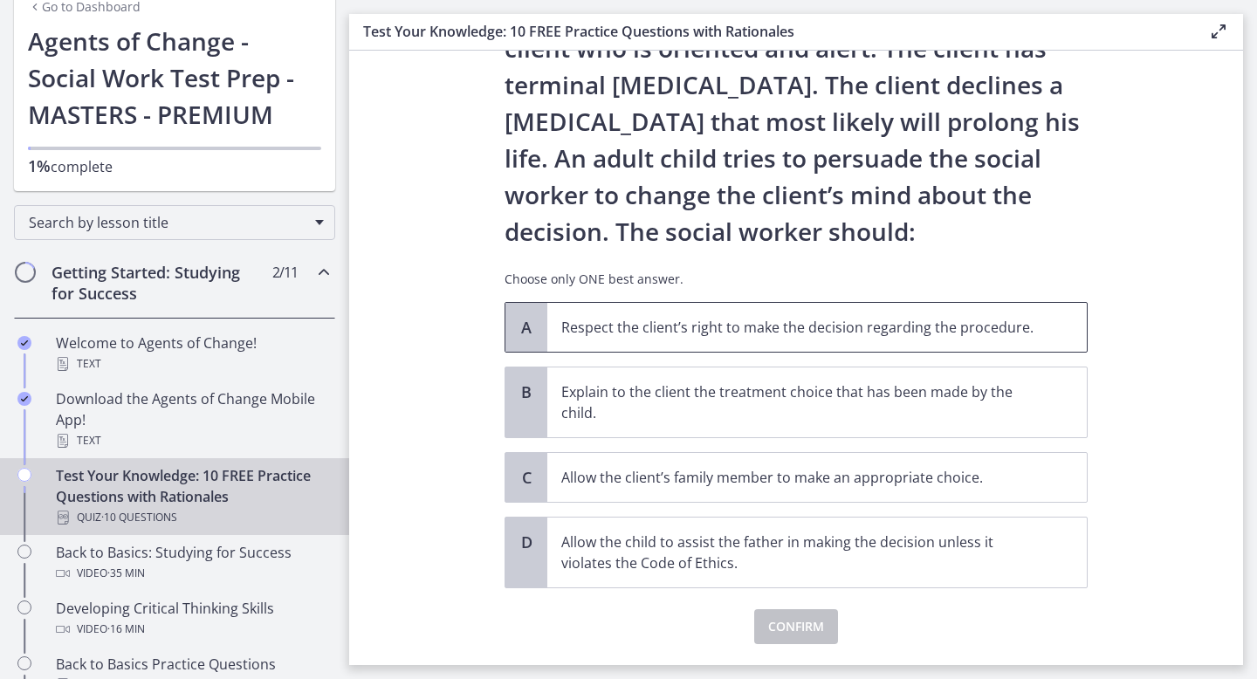
scroll to position [120, 0]
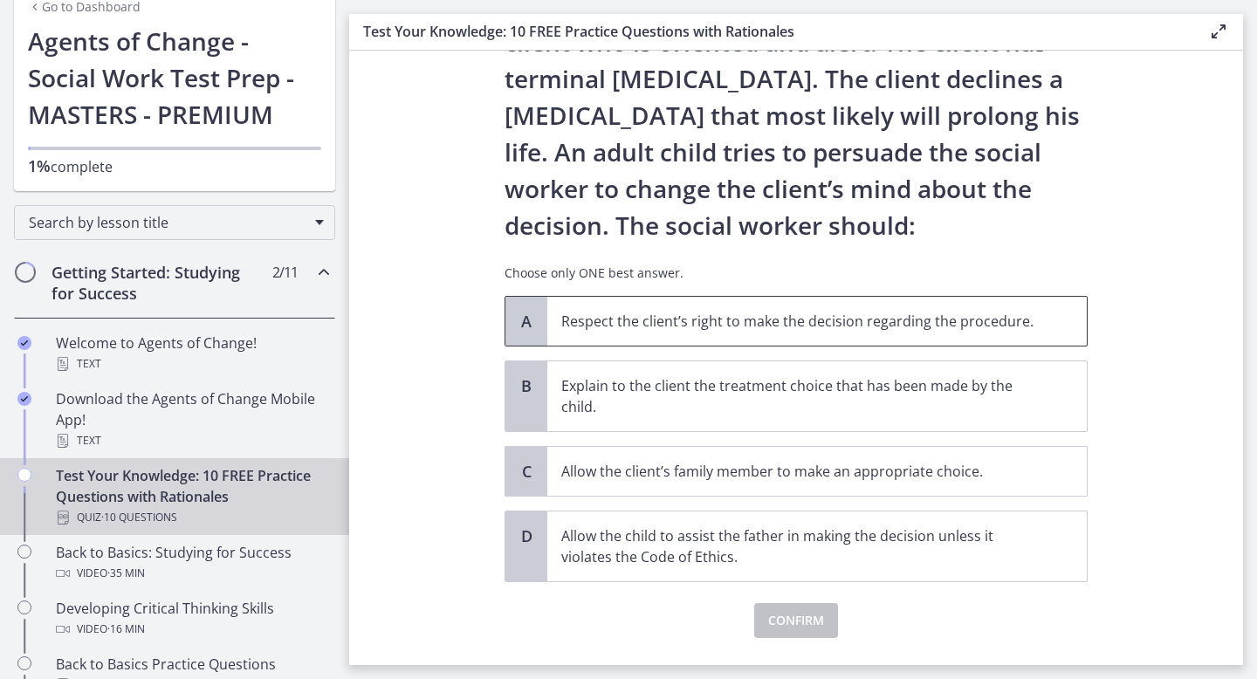
click at [786, 328] on p "Respect the client’s right to make the decision regarding the procedure." at bounding box center [799, 321] width 477 height 21
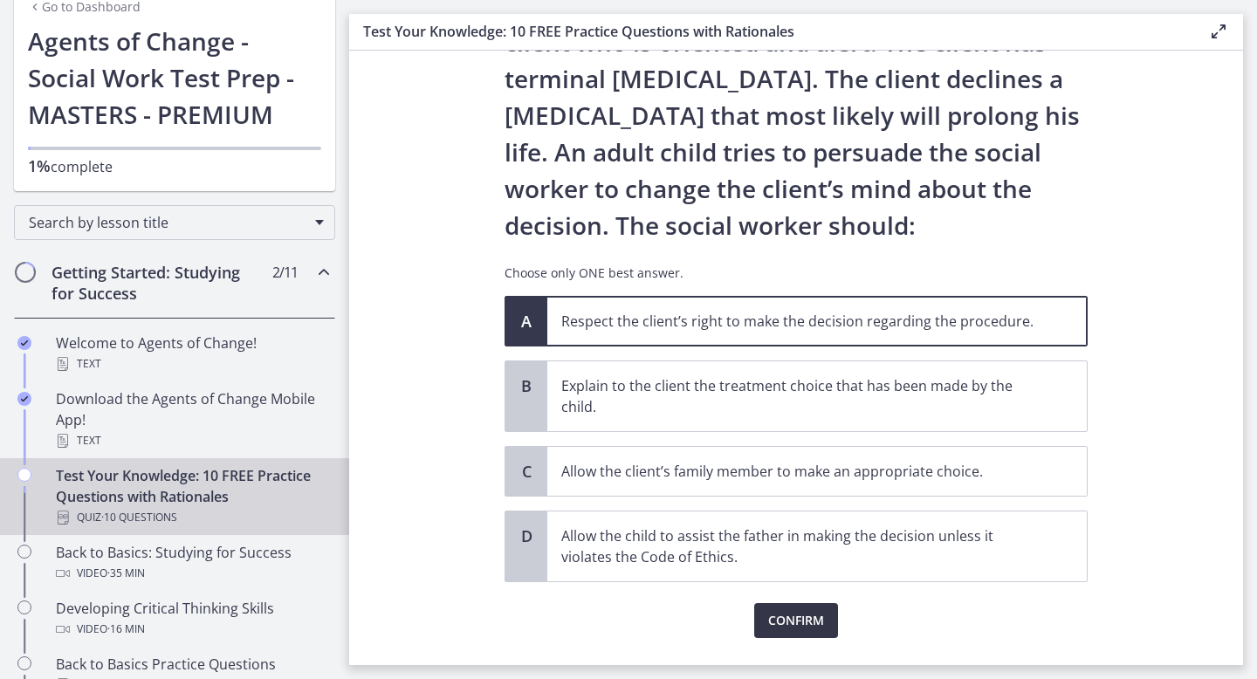
click at [795, 629] on span "Confirm" at bounding box center [796, 620] width 56 height 21
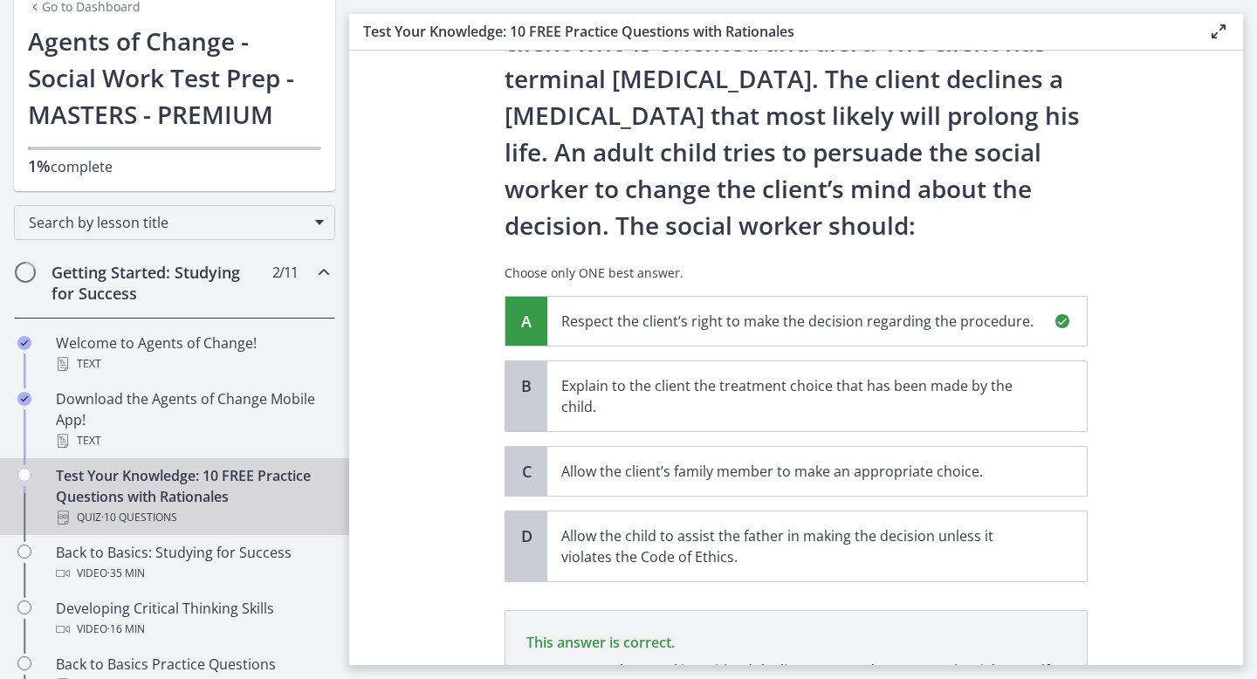
scroll to position [346, 0]
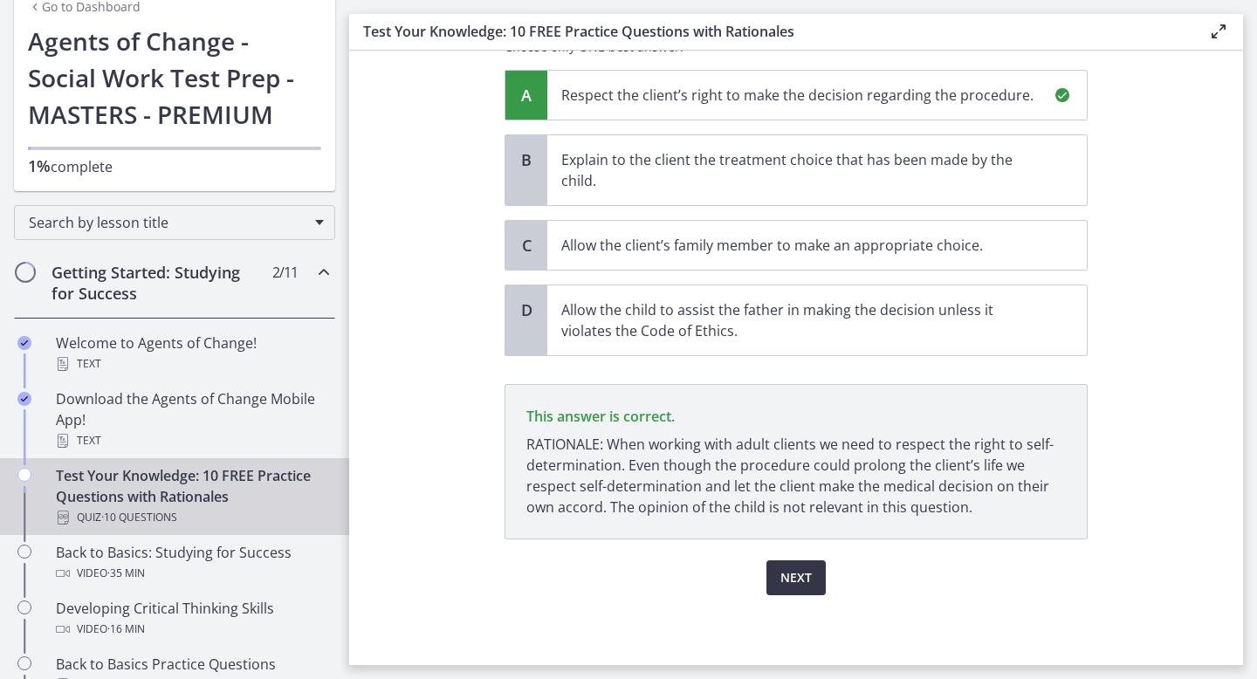
click at [789, 579] on span "Next" at bounding box center [795, 577] width 31 height 21
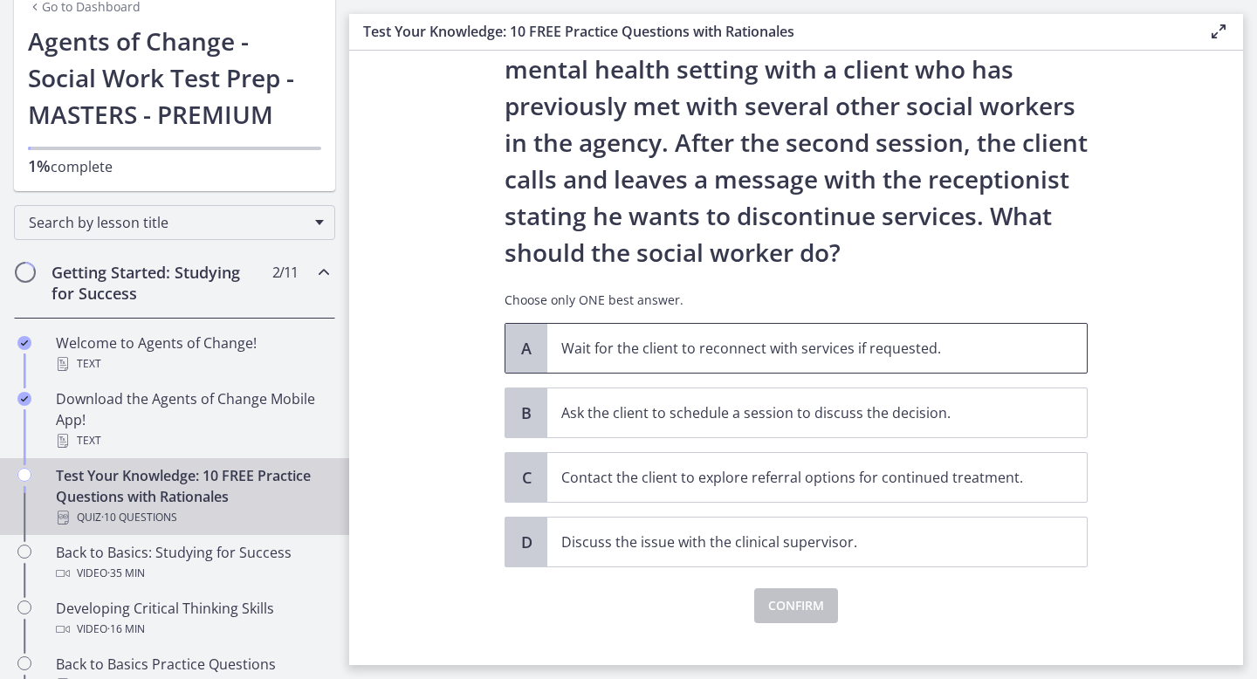
scroll to position [96, 0]
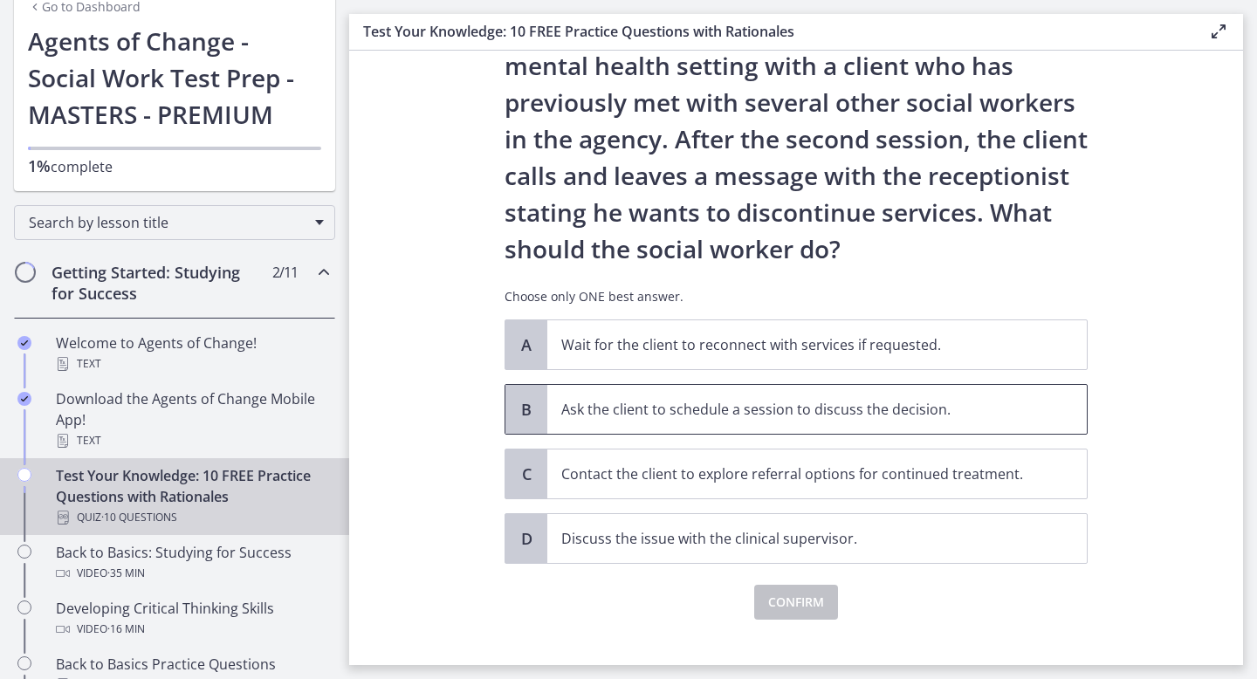
click at [773, 422] on span "Ask the client to schedule a session to discuss the decision." at bounding box center [816, 409] width 539 height 49
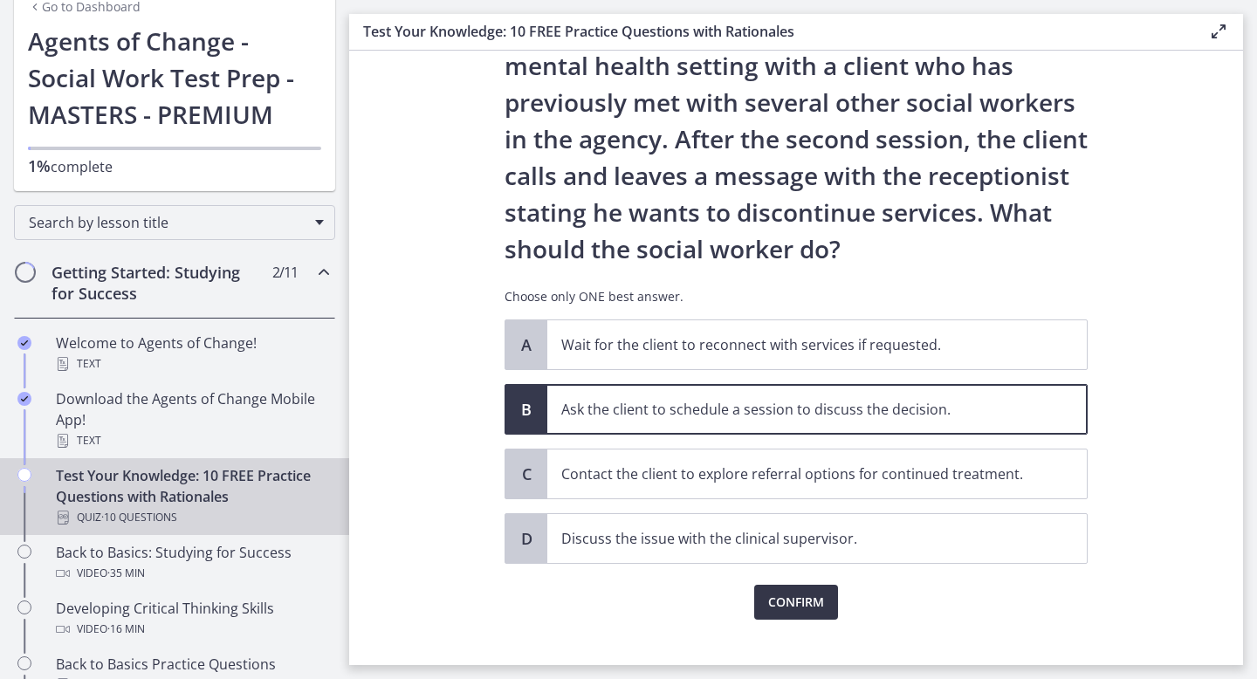
click at [791, 607] on span "Confirm" at bounding box center [796, 602] width 56 height 21
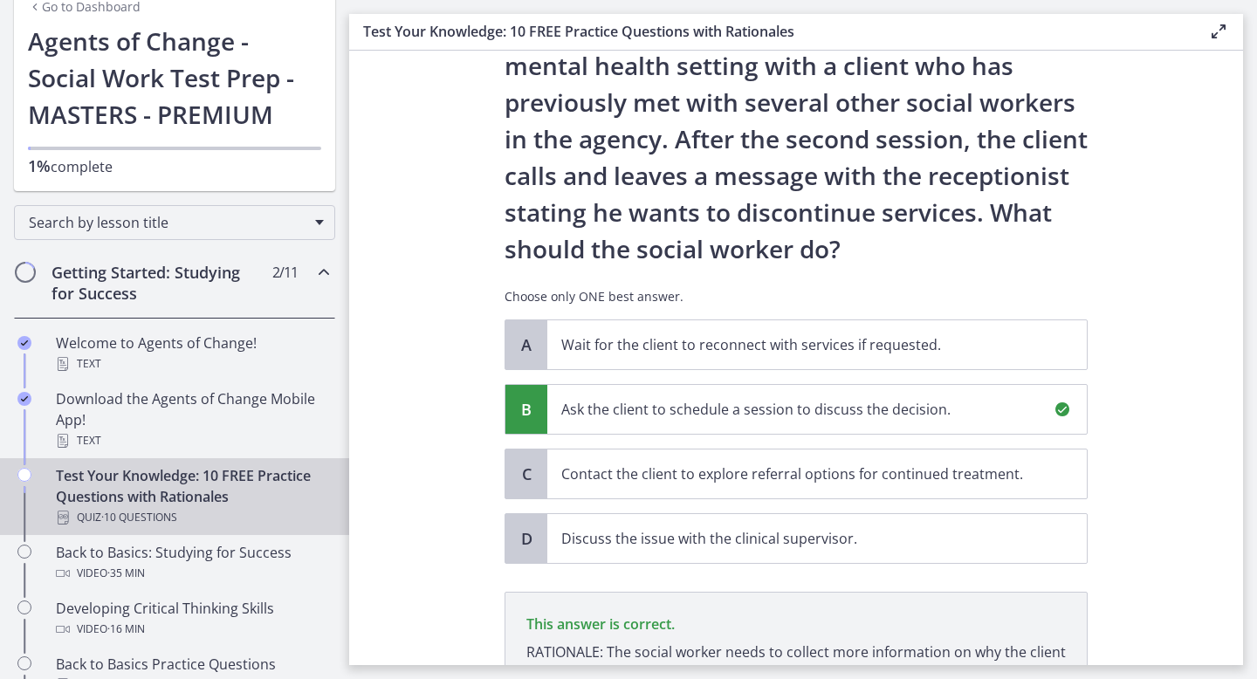
scroll to position [325, 0]
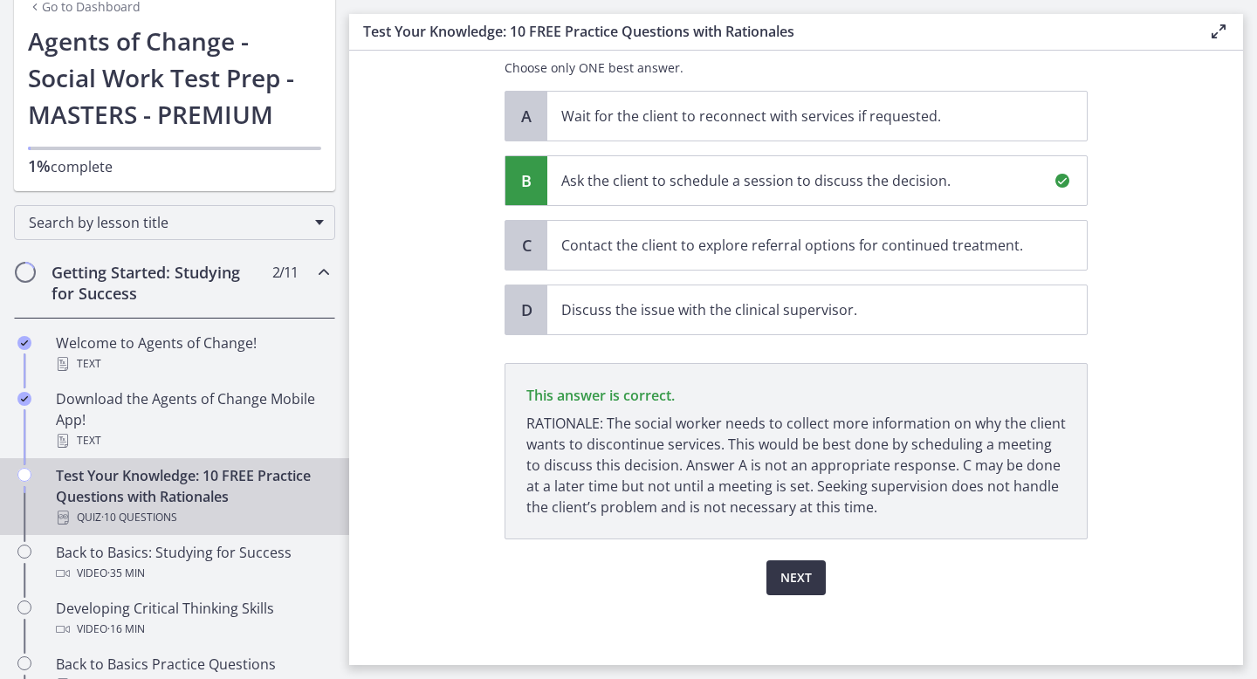
click at [798, 579] on span "Next" at bounding box center [795, 577] width 31 height 21
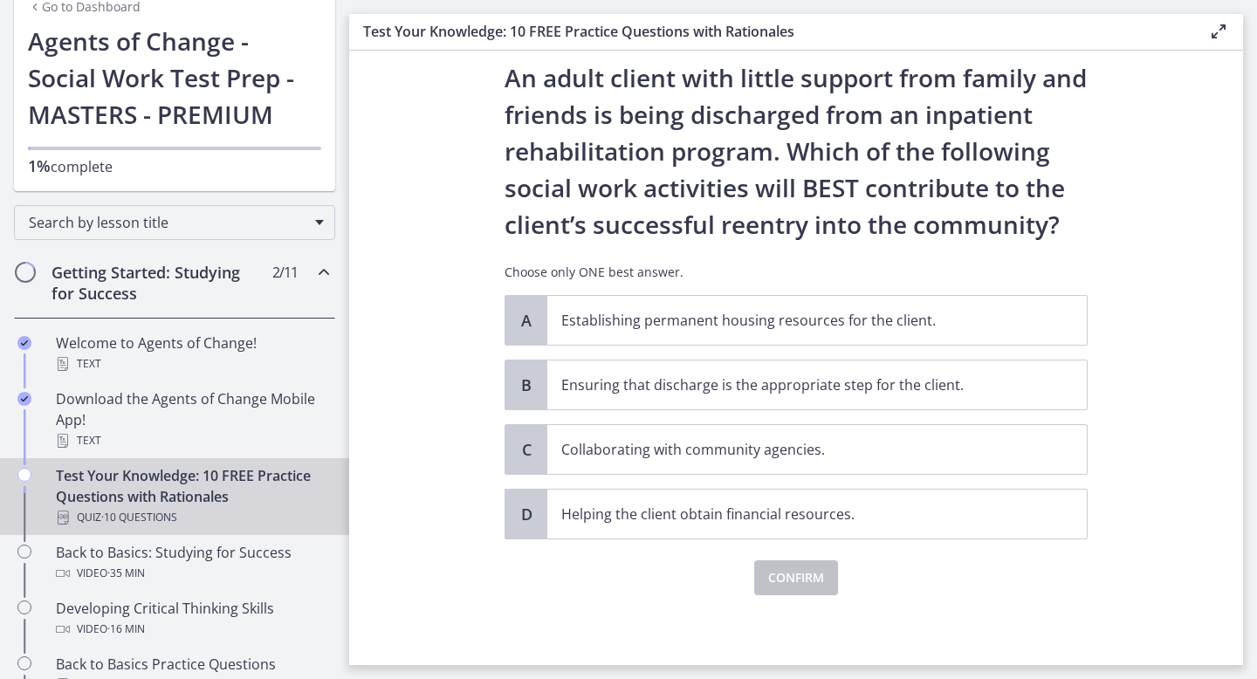
scroll to position [0, 0]
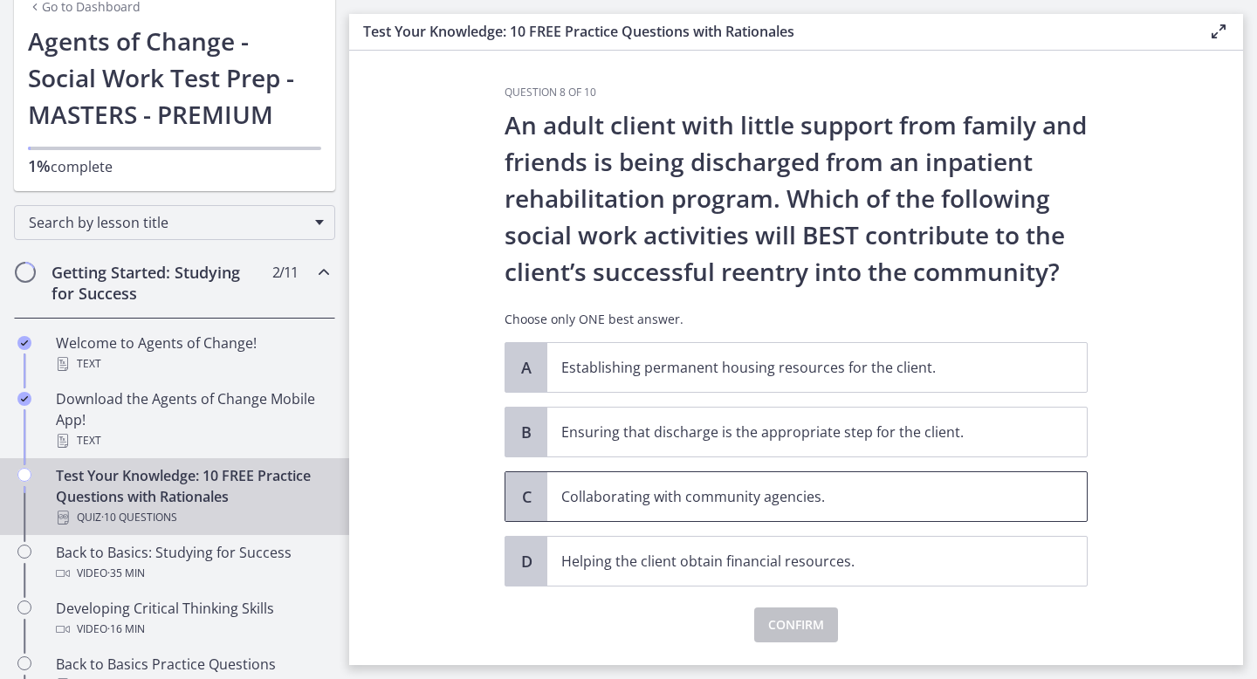
click at [786, 502] on p "Collaborating with community agencies." at bounding box center [799, 496] width 477 height 21
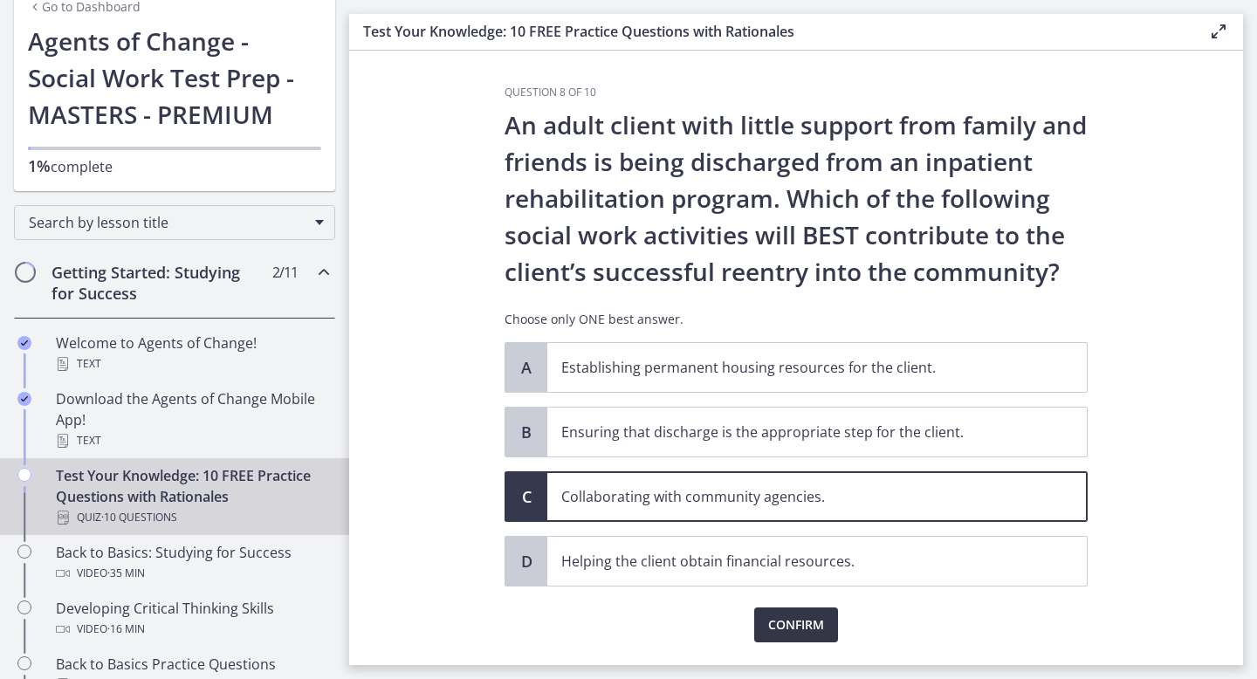
click at [783, 625] on span "Confirm" at bounding box center [796, 624] width 56 height 21
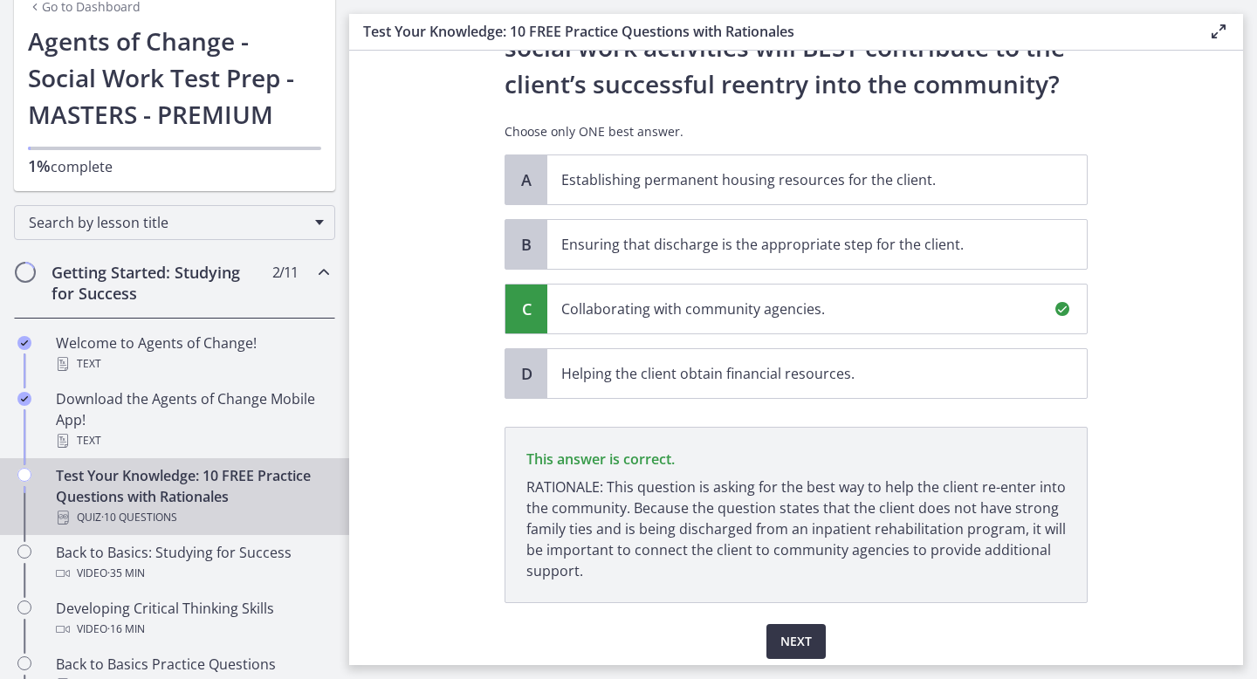
scroll to position [251, 0]
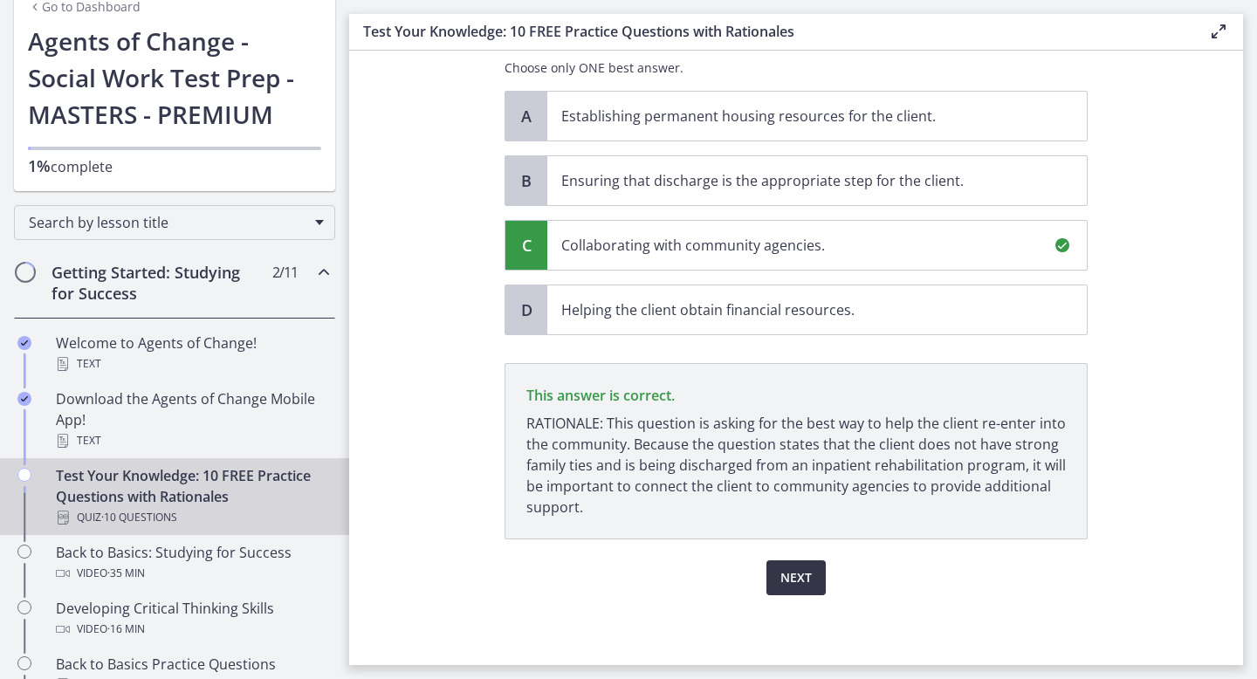
click at [793, 581] on span "Next" at bounding box center [795, 577] width 31 height 21
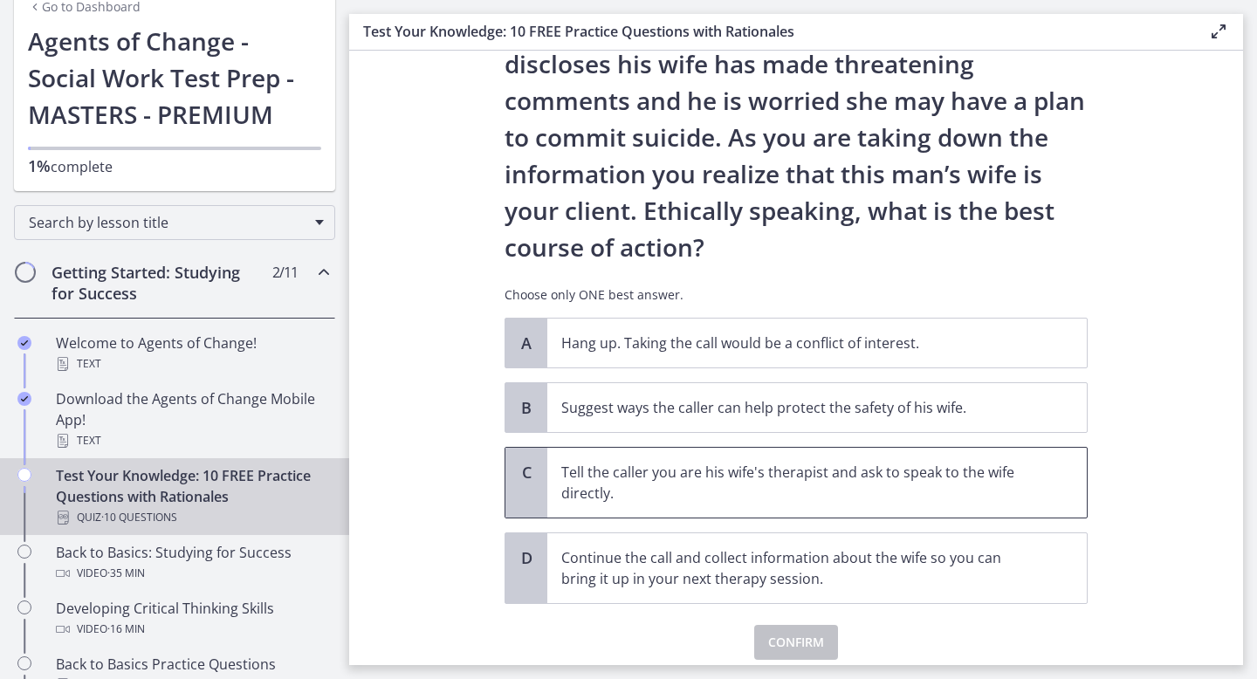
scroll to position [147, 0]
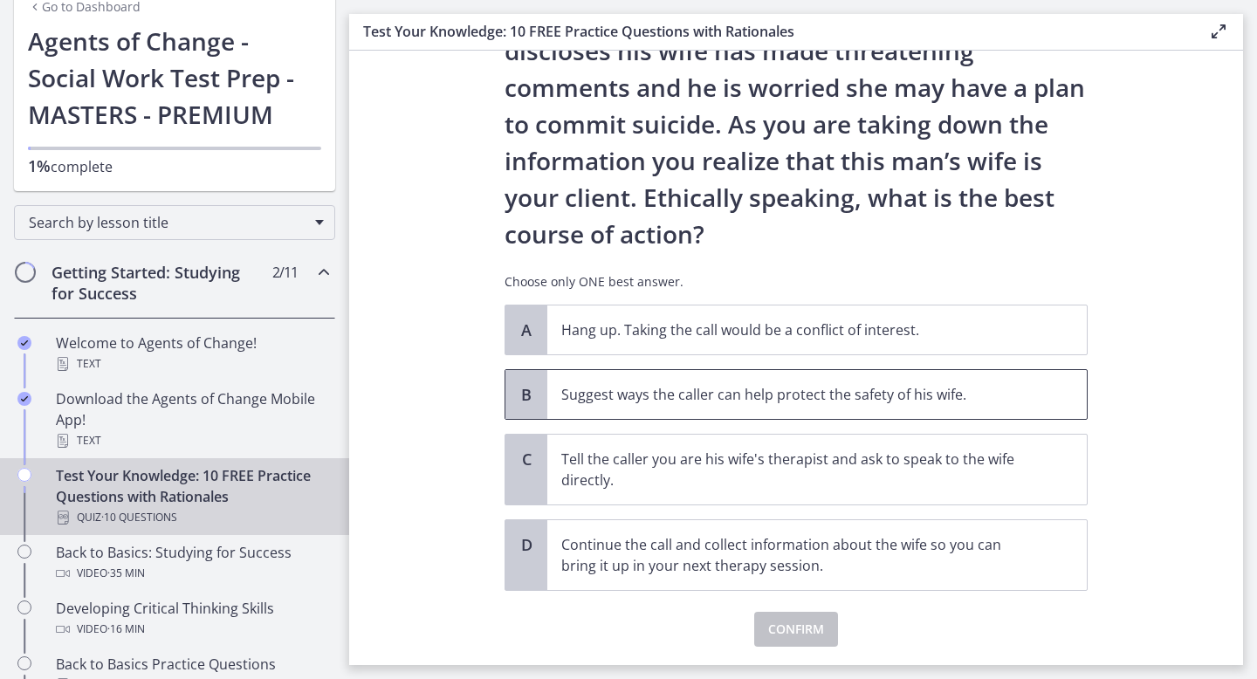
click at [724, 404] on p "Suggest ways the caller can help protect the safety of his wife." at bounding box center [799, 394] width 477 height 21
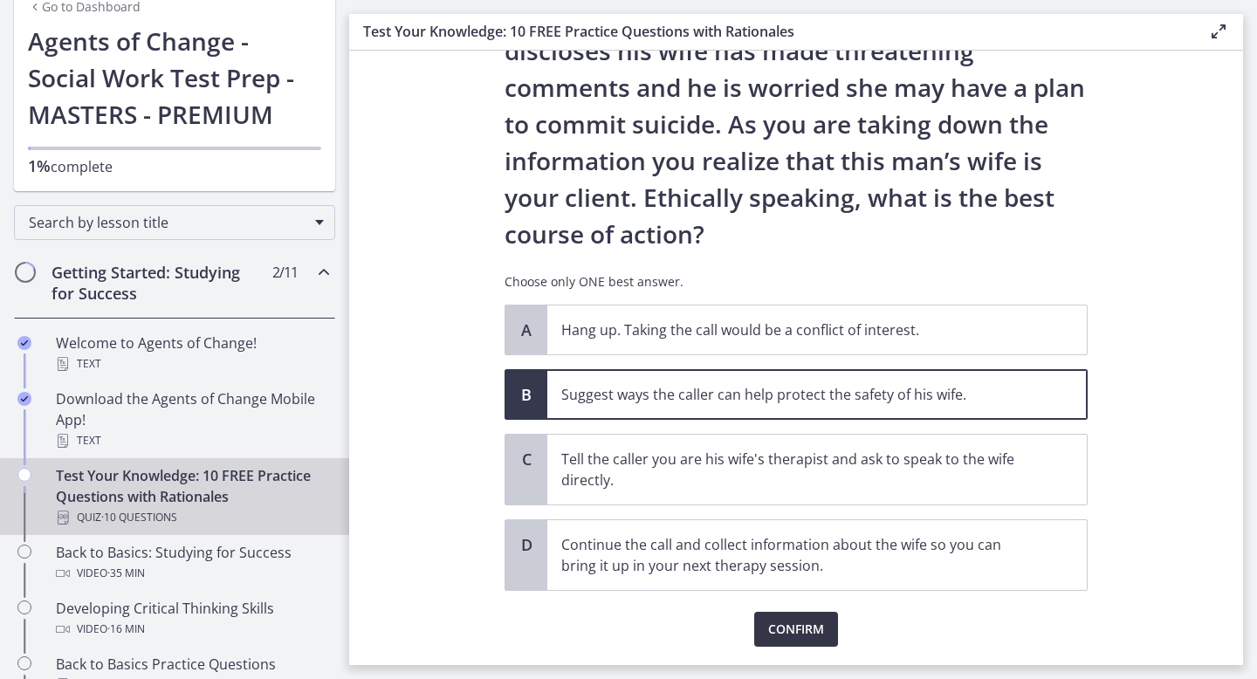
click at [803, 628] on span "Confirm" at bounding box center [796, 629] width 56 height 21
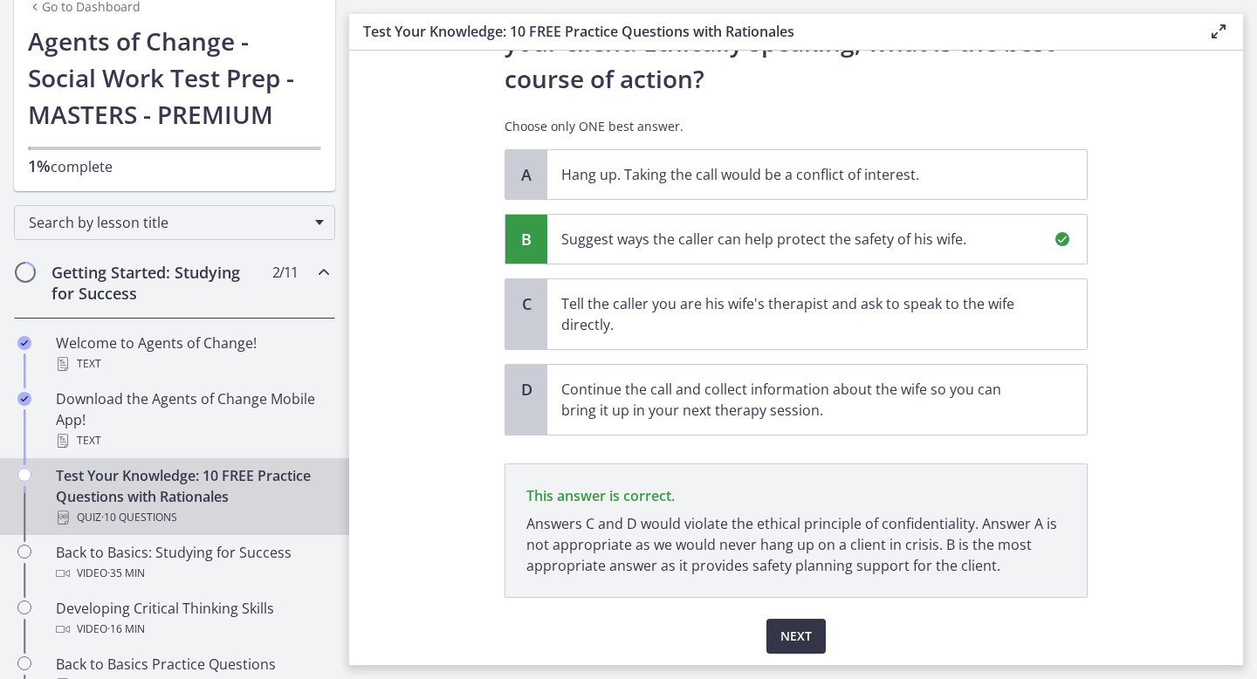
scroll to position [361, 0]
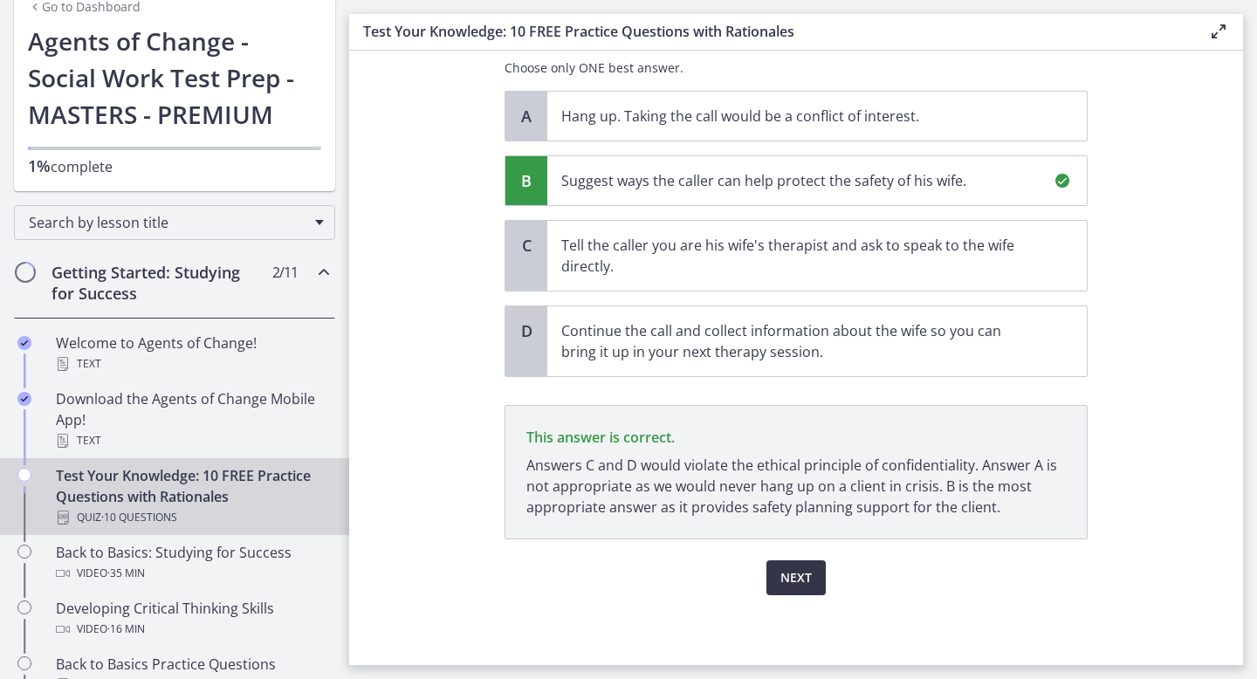
click at [804, 586] on span "Next" at bounding box center [795, 577] width 31 height 21
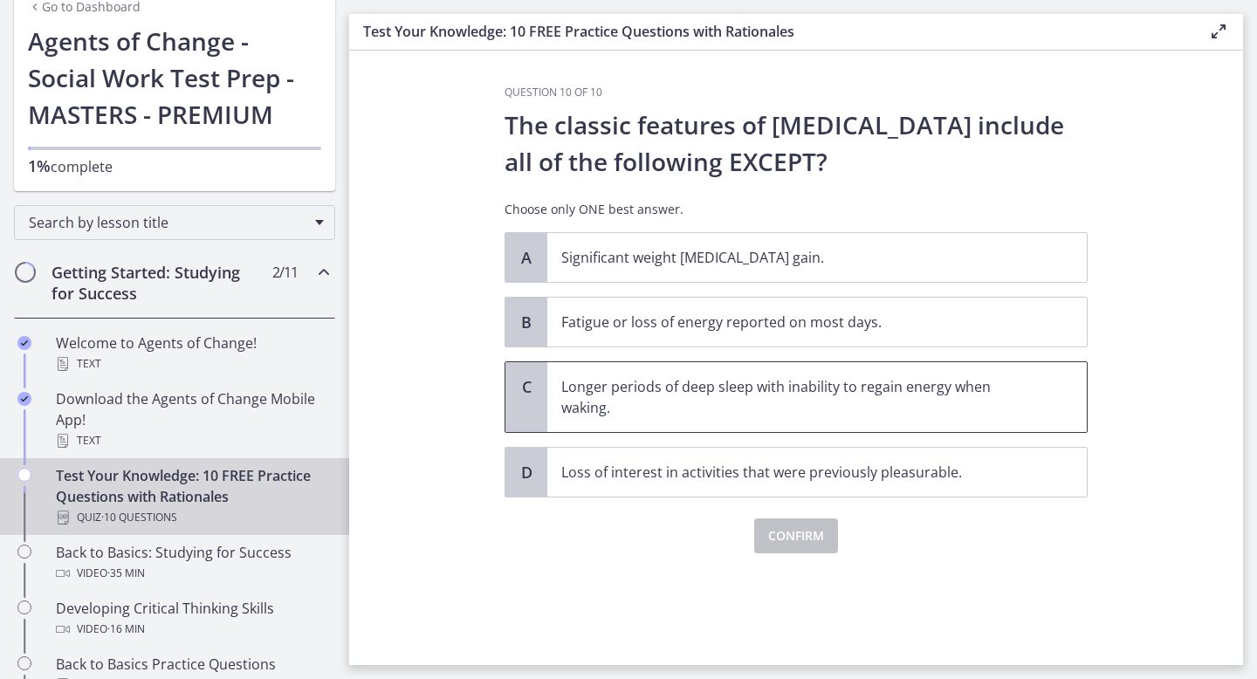
click at [716, 405] on p "Longer periods of deep sleep with inability to regain energy when waking." at bounding box center [799, 397] width 477 height 42
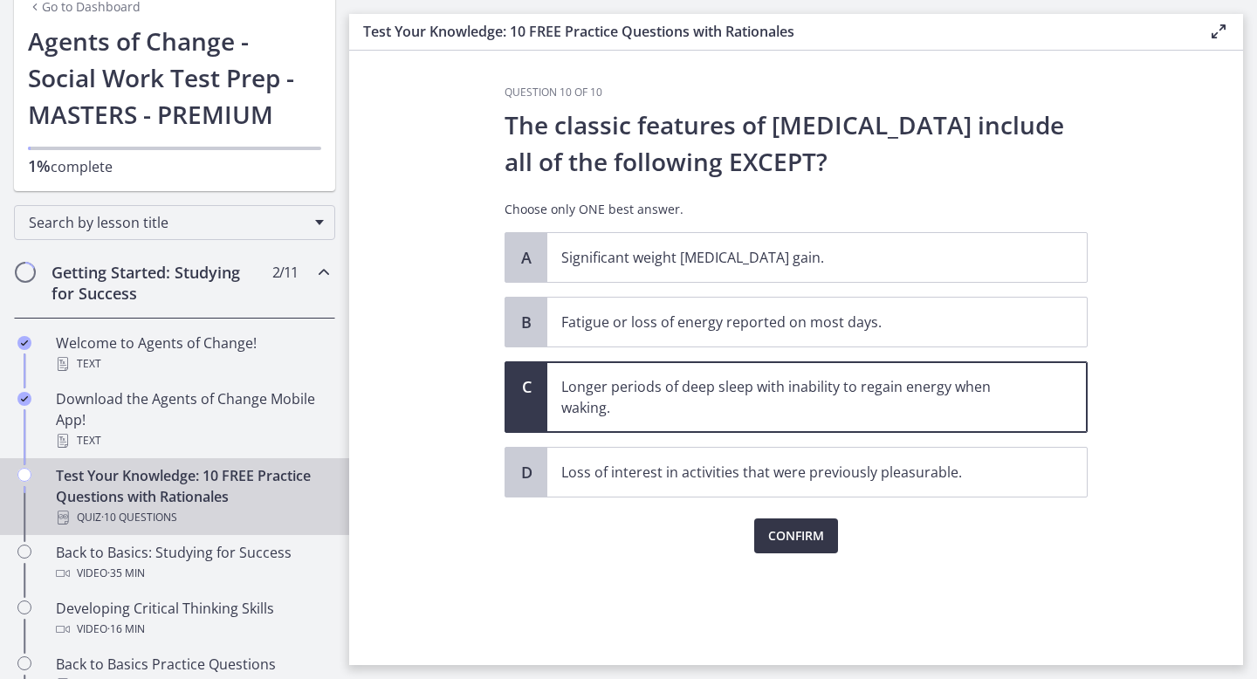
click at [778, 536] on span "Confirm" at bounding box center [796, 535] width 56 height 21
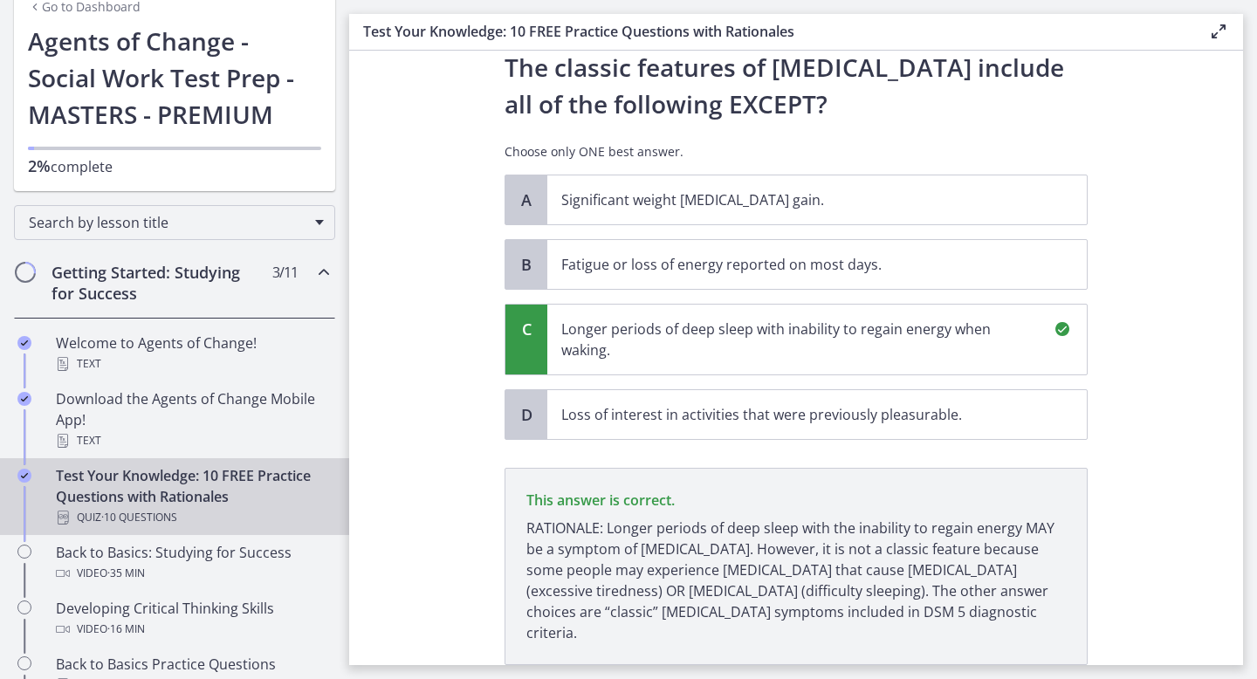
scroll to position [162, 0]
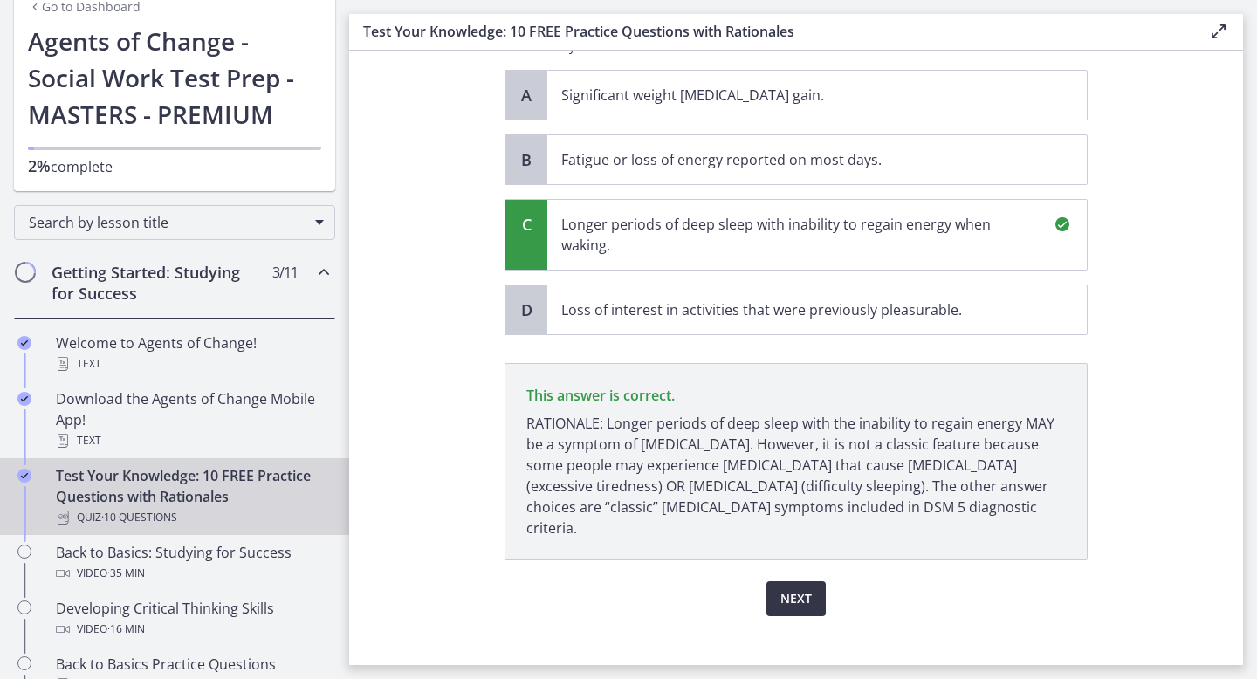
click at [813, 581] on button "Next" at bounding box center [795, 598] width 59 height 35
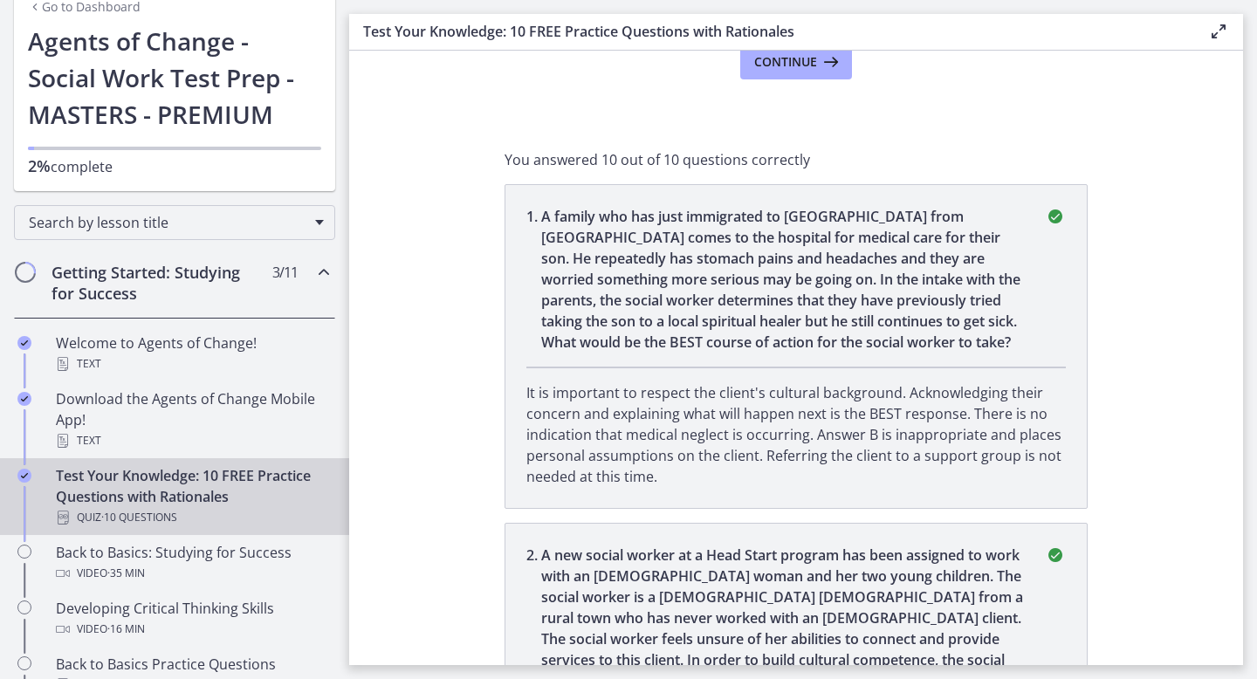
scroll to position [0, 0]
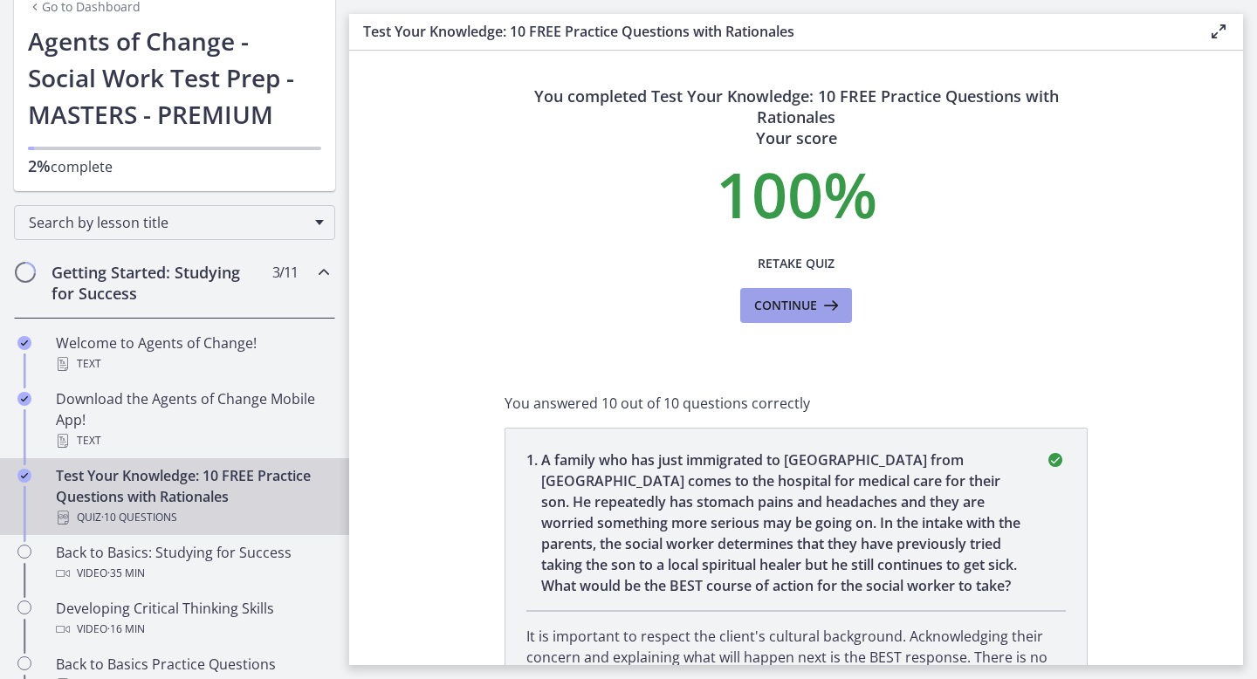
click at [769, 311] on span "Continue" at bounding box center [785, 305] width 63 height 21
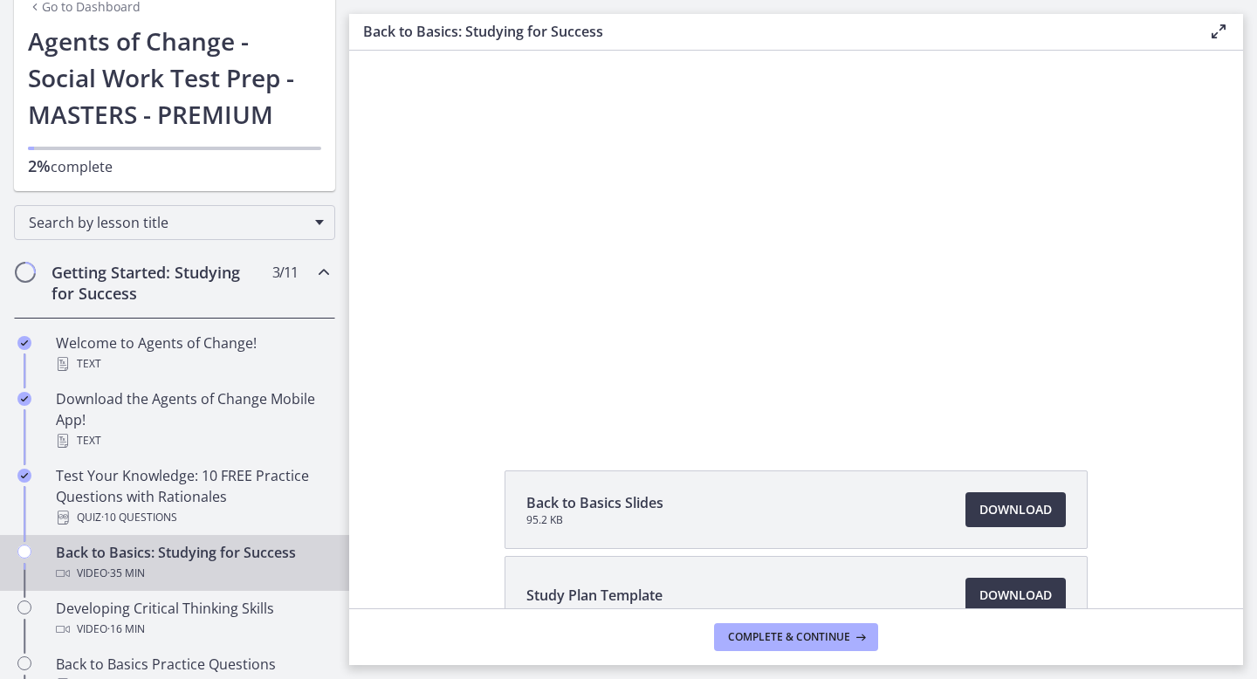
scroll to position [64, 0]
click at [659, 518] on span "95.2 KB" at bounding box center [594, 519] width 137 height 14
click at [1027, 504] on span "Download Opens in a new window" at bounding box center [1015, 508] width 72 height 21
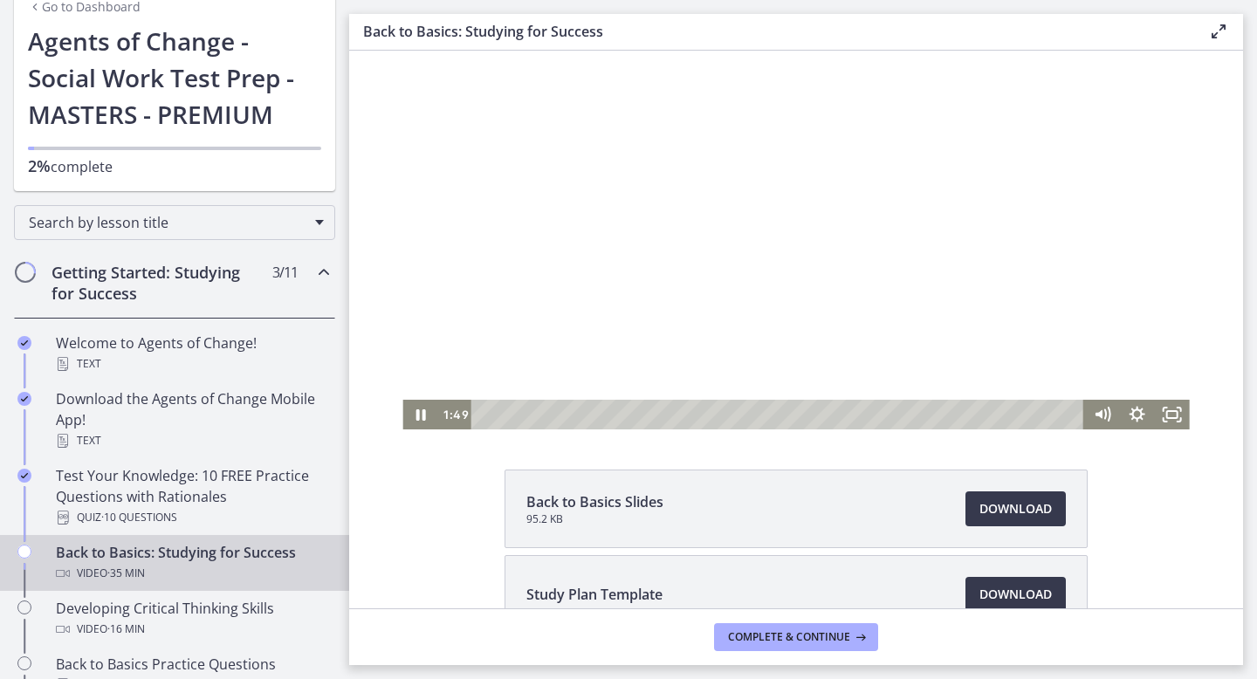
click at [717, 336] on div at bounding box center [795, 208] width 786 height 442
click at [422, 418] on icon "Play Video" at bounding box center [421, 415] width 35 height 30
click at [792, 411] on div "18:23" at bounding box center [780, 415] width 592 height 30
click at [851, 415] on div "21:55" at bounding box center [780, 415] width 592 height 30
click at [828, 414] on div "20:34" at bounding box center [780, 415] width 592 height 30
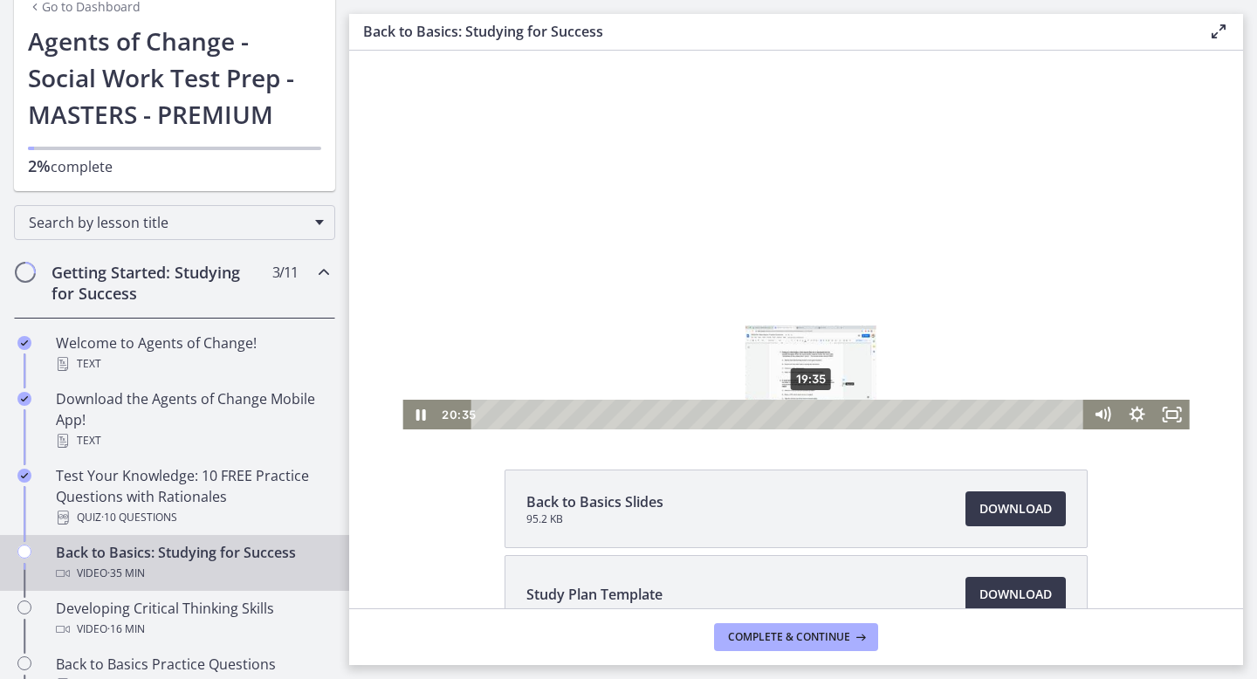
click at [812, 415] on div "19:35" at bounding box center [780, 415] width 592 height 30
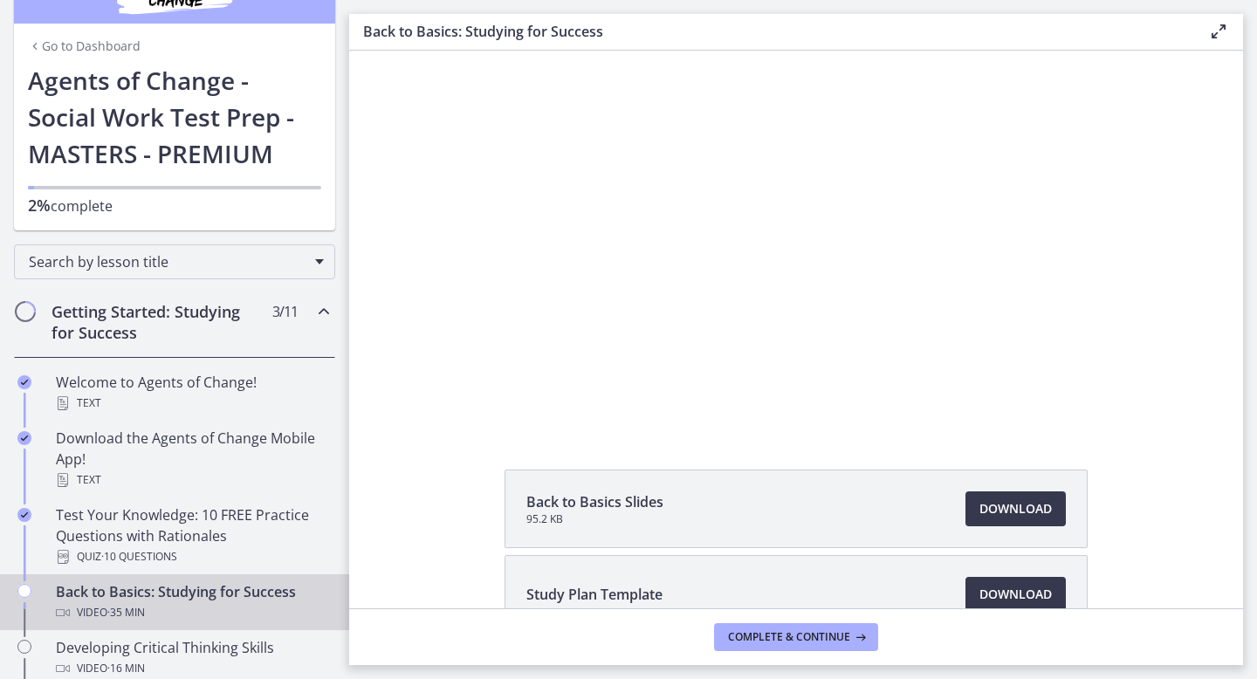
scroll to position [0, 0]
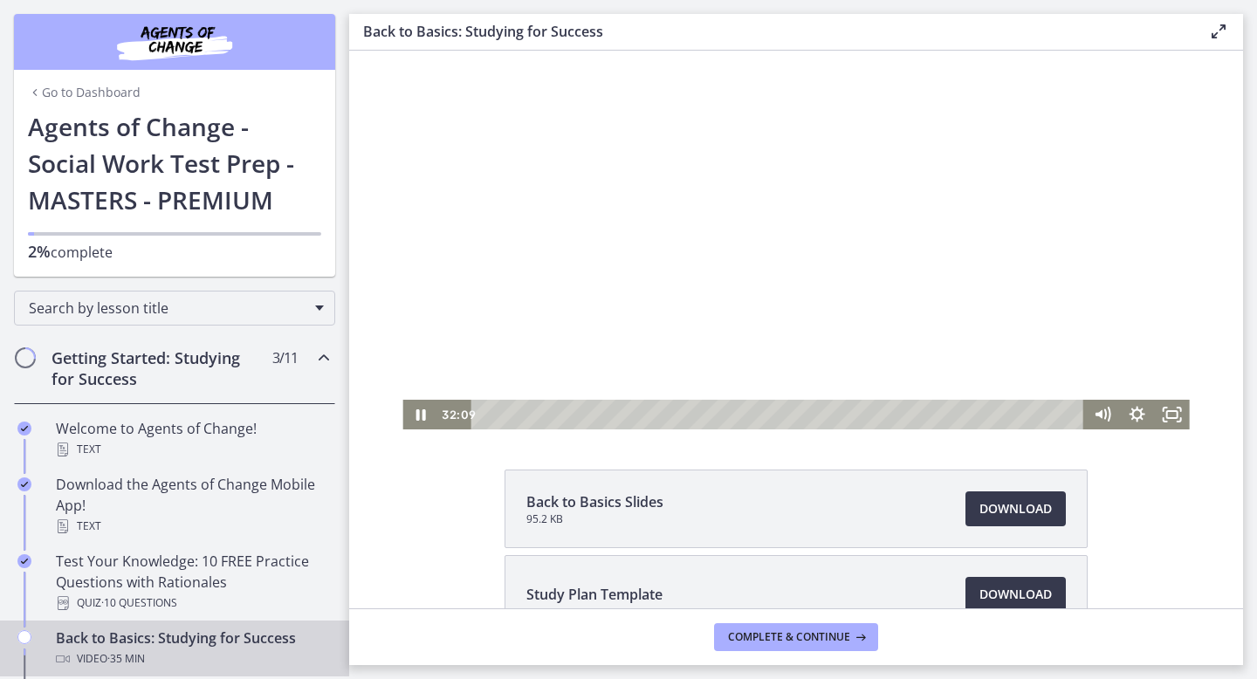
click at [660, 216] on div at bounding box center [795, 208] width 786 height 442
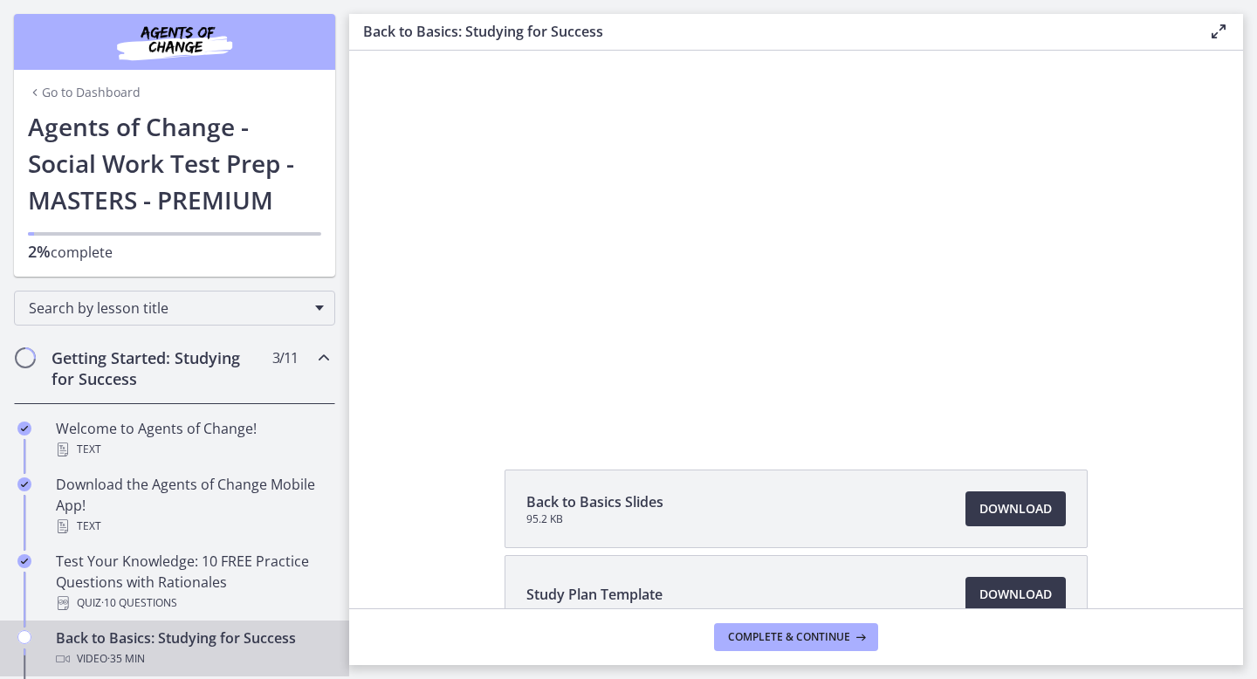
click at [660, 216] on div at bounding box center [795, 208] width 786 height 442
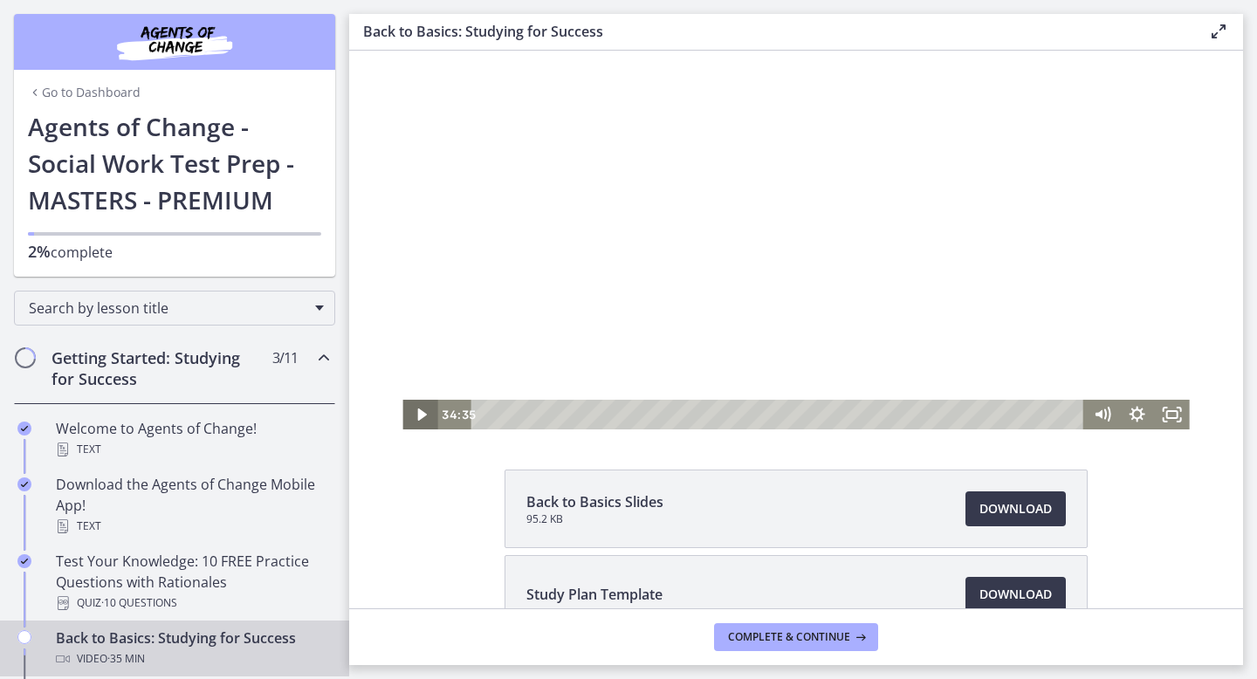
click at [416, 422] on icon "Play Video" at bounding box center [421, 415] width 35 height 30
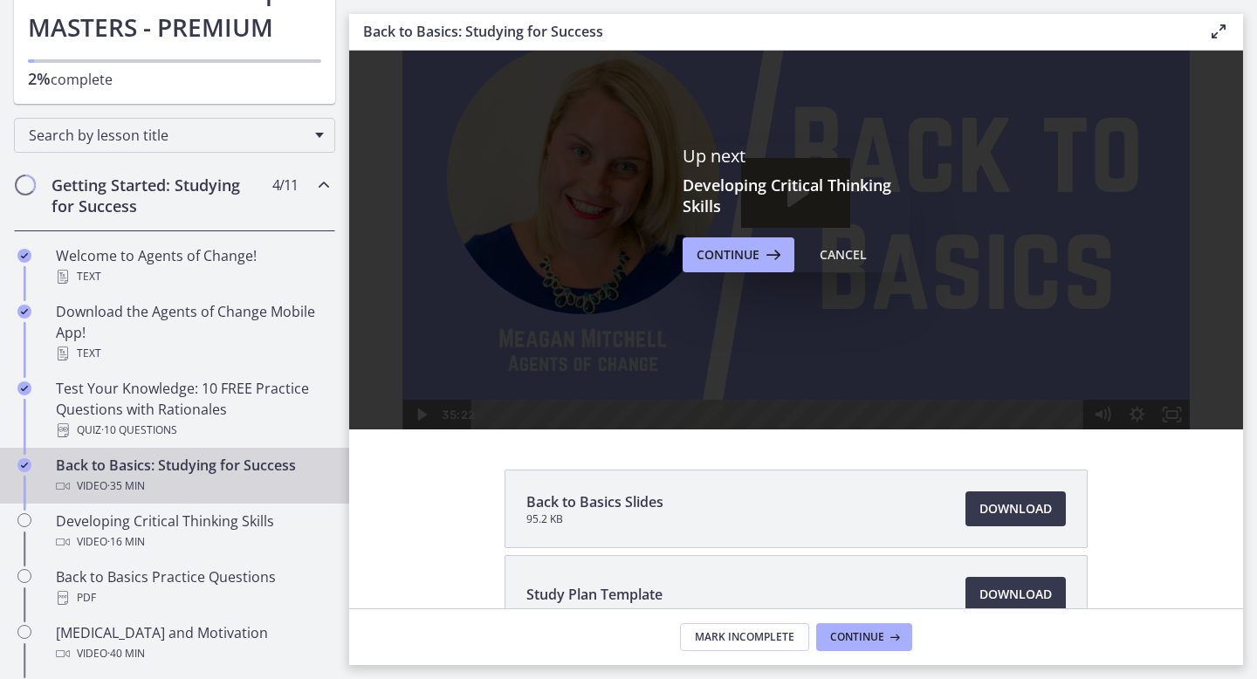
click at [616, 678] on main "Back to Basics: Studying for Success Enable fullscreen Up next Developing Criti…" at bounding box center [803, 339] width 908 height 679
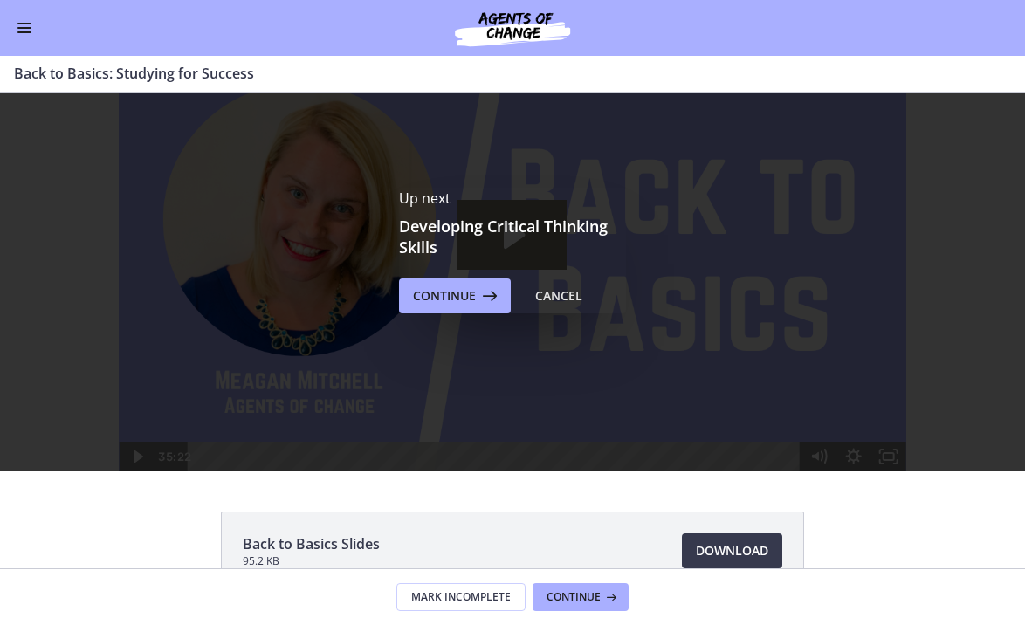
scroll to position [169, 0]
